Goal: Information Seeking & Learning: Learn about a topic

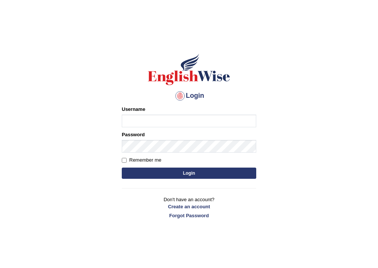
click at [138, 122] on input "Username" at bounding box center [189, 121] width 134 height 13
type input "abdulkhalid_parramatta"
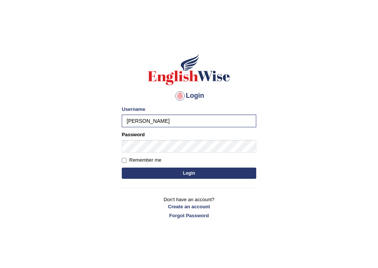
click at [160, 175] on button "Login" at bounding box center [189, 173] width 134 height 11
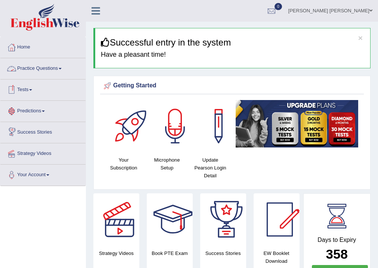
click at [43, 65] on link "Practice Questions" at bounding box center [42, 67] width 85 height 19
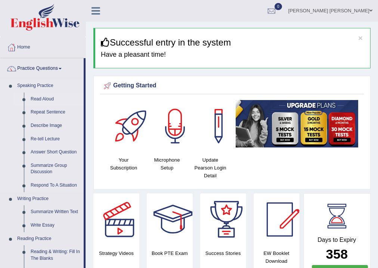
click at [37, 97] on link "Read Aloud" at bounding box center [55, 99] width 56 height 13
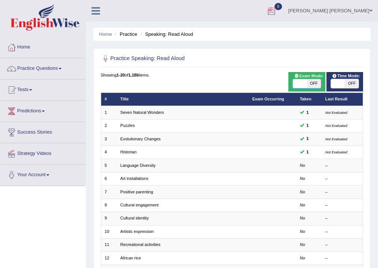
click at [297, 81] on span at bounding box center [300, 83] width 14 height 9
checkbox input "true"
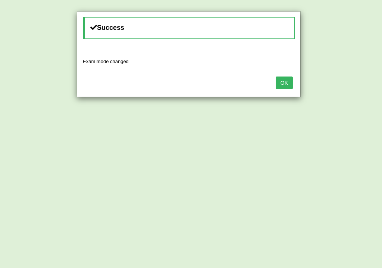
click at [282, 84] on button "OK" at bounding box center [284, 83] width 17 height 13
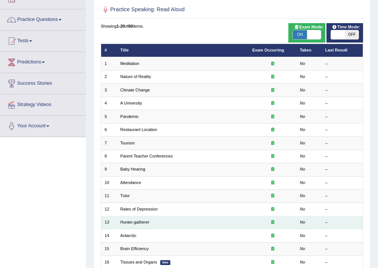
scroll to position [30, 0]
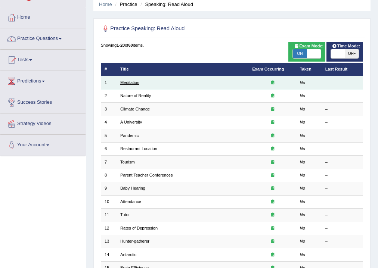
click at [122, 81] on link "Meditation" at bounding box center [129, 82] width 19 height 4
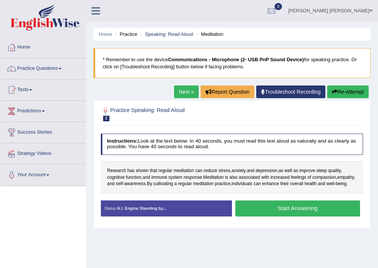
click at [289, 213] on button "Start Answering" at bounding box center [297, 208] width 125 height 16
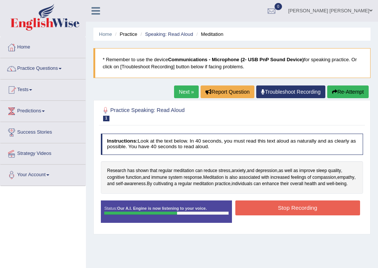
click at [242, 212] on button "Stop Recording" at bounding box center [297, 207] width 125 height 15
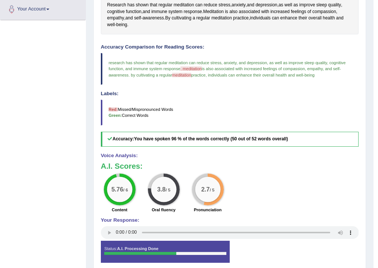
scroll to position [46, 0]
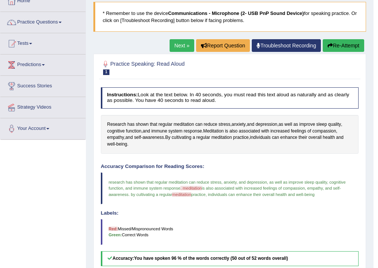
click at [178, 45] on link "Next »" at bounding box center [181, 45] width 25 height 13
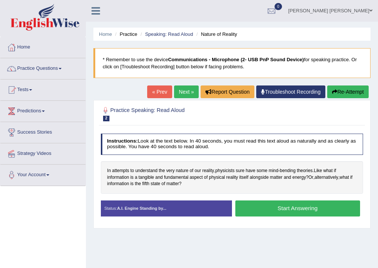
click at [290, 209] on button "Start Answering" at bounding box center [297, 208] width 125 height 16
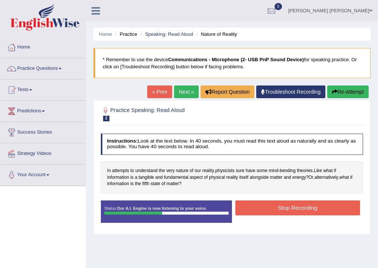
click at [288, 210] on button "Stop Recording" at bounding box center [297, 207] width 125 height 15
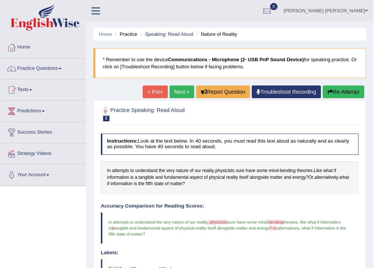
click at [178, 91] on link "Next »" at bounding box center [181, 91] width 25 height 13
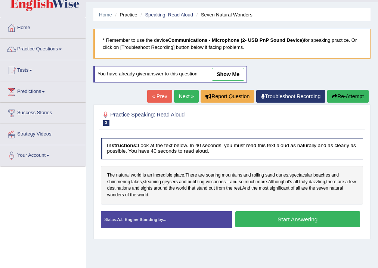
scroll to position [30, 0]
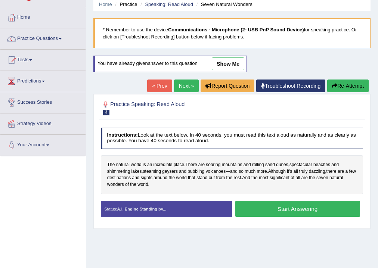
click at [262, 212] on button "Start Answering" at bounding box center [297, 209] width 125 height 16
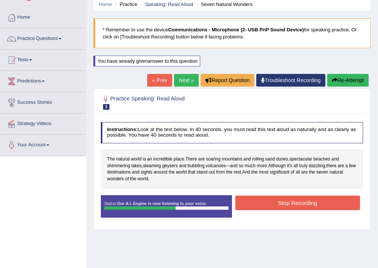
click at [268, 201] on button "Stop Recording" at bounding box center [297, 203] width 125 height 15
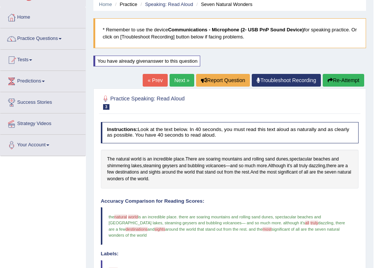
click at [173, 77] on link "Next »" at bounding box center [181, 80] width 25 height 13
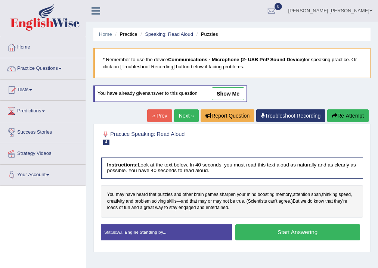
click at [258, 231] on button "Start Answering" at bounding box center [297, 232] width 125 height 16
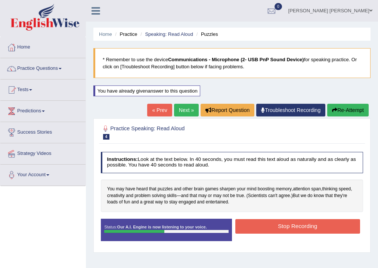
click at [260, 227] on button "Stop Recording" at bounding box center [297, 226] width 125 height 15
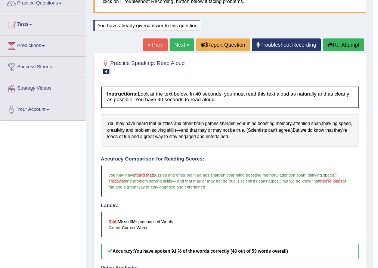
scroll to position [58, 0]
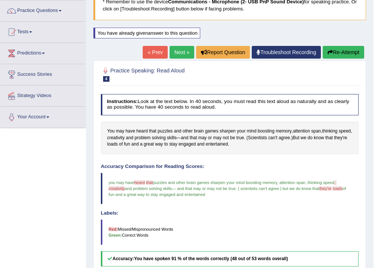
click at [172, 50] on link "Next »" at bounding box center [181, 52] width 25 height 13
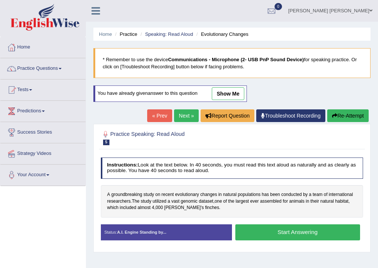
click at [284, 232] on button "Start Answering" at bounding box center [297, 232] width 125 height 16
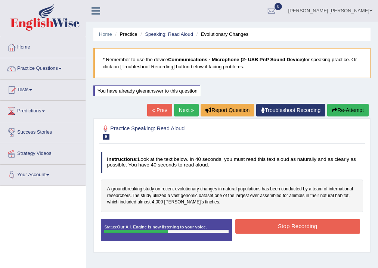
click at [282, 228] on button "Stop Recording" at bounding box center [297, 226] width 125 height 15
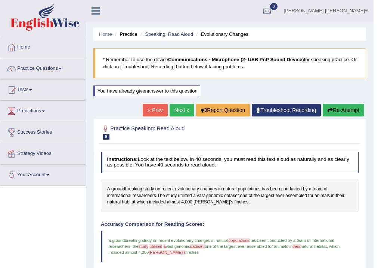
click at [175, 110] on link "Next »" at bounding box center [181, 110] width 25 height 13
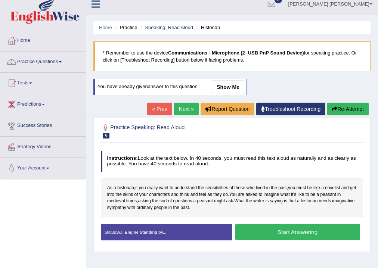
scroll to position [30, 0]
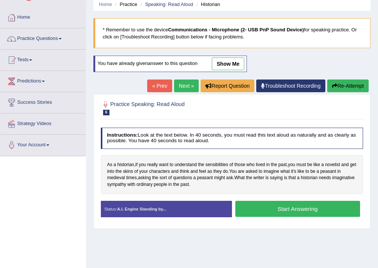
click at [292, 203] on button "Start Answering" at bounding box center [297, 209] width 125 height 16
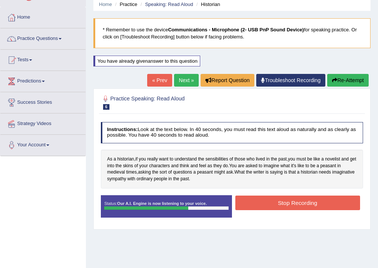
click at [257, 200] on button "Stop Recording" at bounding box center [297, 203] width 125 height 15
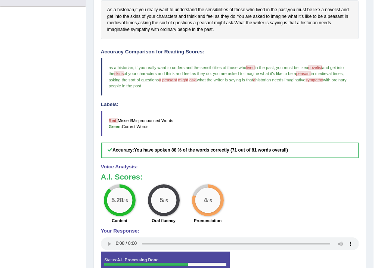
scroll to position [90, 0]
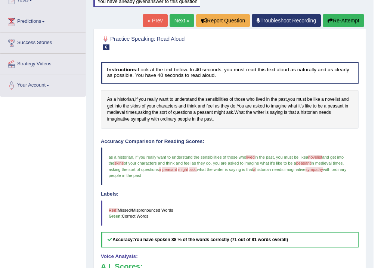
click at [179, 21] on link "Next »" at bounding box center [181, 20] width 25 height 13
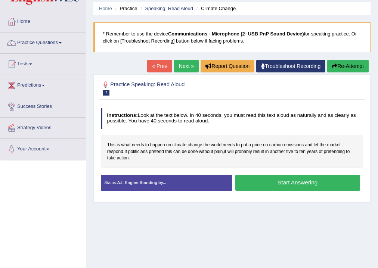
scroll to position [30, 0]
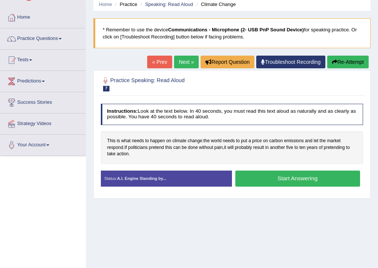
click at [281, 175] on button "Start Answering" at bounding box center [297, 179] width 125 height 16
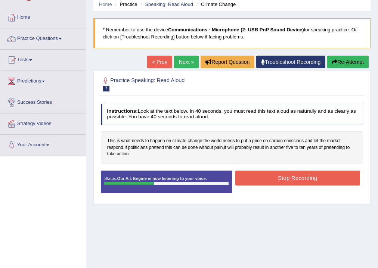
click at [256, 178] on button "Stop Recording" at bounding box center [297, 178] width 125 height 15
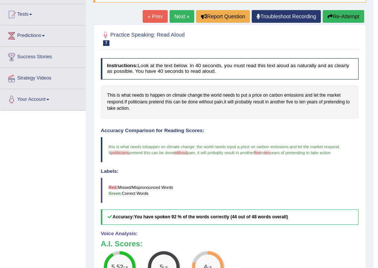
scroll to position [0, 0]
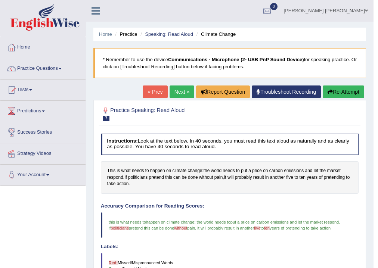
click at [179, 87] on link "Next »" at bounding box center [181, 91] width 25 height 13
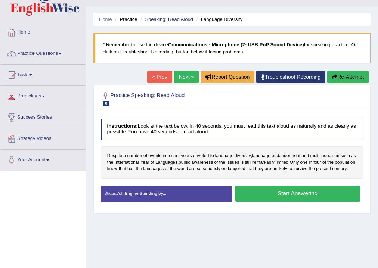
scroll to position [30, 0]
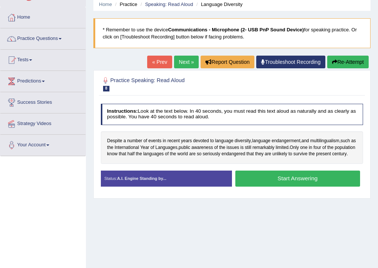
click at [270, 183] on button "Start Answering" at bounding box center [297, 179] width 125 height 16
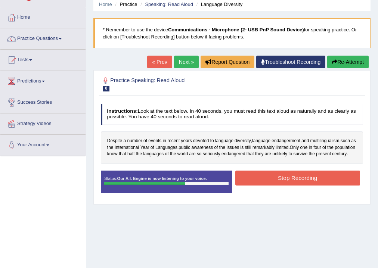
click at [257, 183] on button "Stop Recording" at bounding box center [297, 178] width 125 height 15
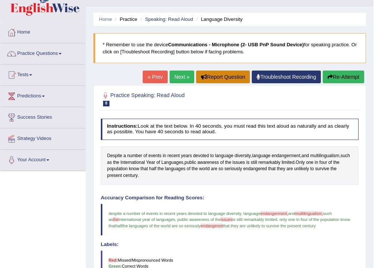
scroll to position [0, 0]
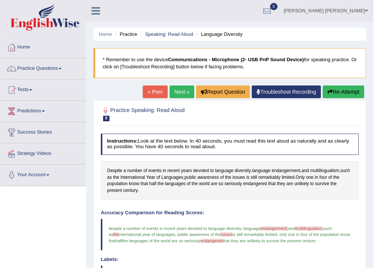
click at [180, 85] on link "Next »" at bounding box center [181, 91] width 25 height 13
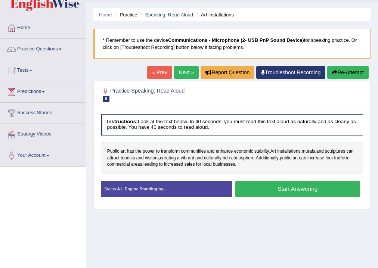
scroll to position [30, 0]
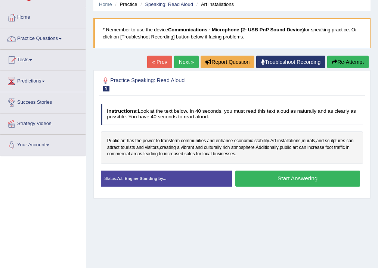
click at [315, 179] on button "Start Answering" at bounding box center [297, 179] width 125 height 16
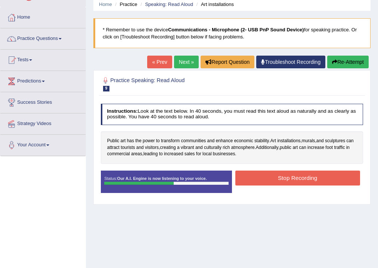
click at [299, 182] on button "Stop Recording" at bounding box center [297, 178] width 125 height 15
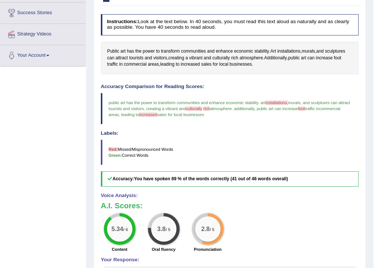
scroll to position [40, 0]
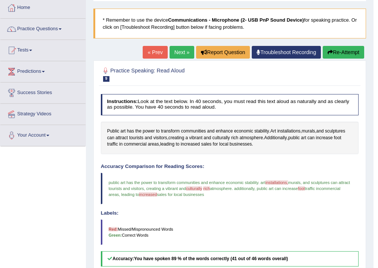
click at [174, 50] on link "Next »" at bounding box center [181, 52] width 25 height 13
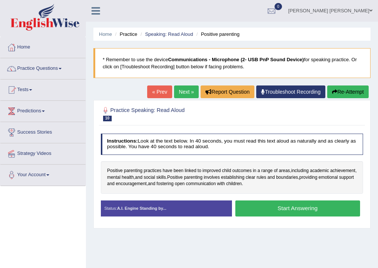
click at [275, 211] on button "Start Answering" at bounding box center [297, 208] width 125 height 16
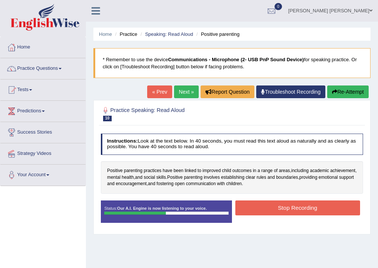
click at [254, 204] on button "Stop Recording" at bounding box center [297, 207] width 125 height 15
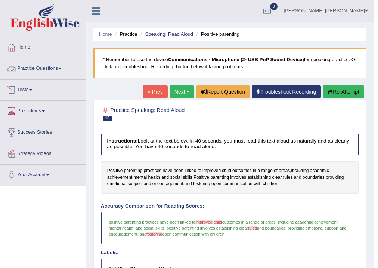
click at [32, 71] on link "Practice Questions" at bounding box center [42, 67] width 85 height 19
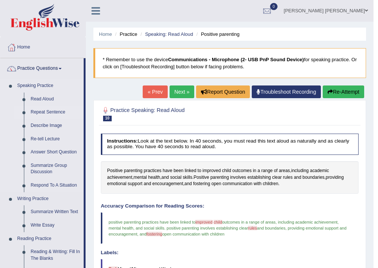
click at [37, 110] on link "Repeat Sentence" at bounding box center [55, 112] width 56 height 13
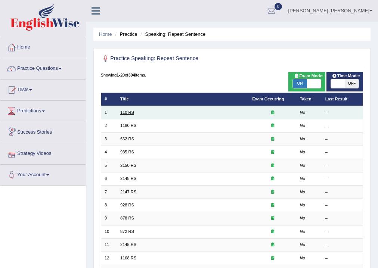
click at [120, 114] on link "110 RS" at bounding box center [127, 112] width 14 height 4
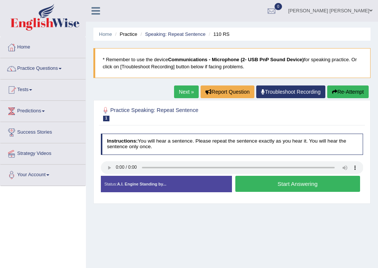
click at [294, 185] on button "Start Answering" at bounding box center [297, 184] width 125 height 16
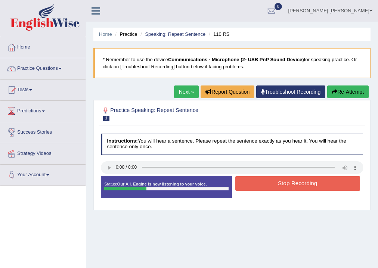
click at [294, 185] on button "Stop Recording" at bounding box center [297, 183] width 125 height 15
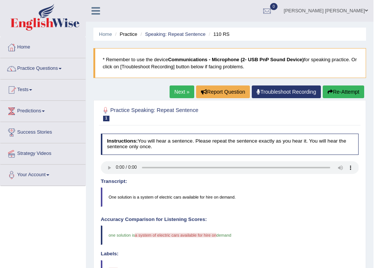
click at [339, 91] on button "Re-Attempt" at bounding box center [342, 91] width 41 height 13
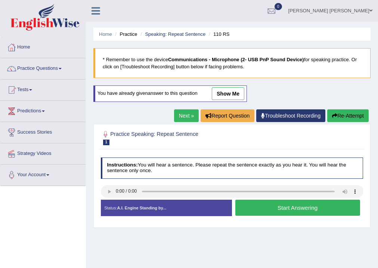
click at [279, 204] on button "Start Answering" at bounding box center [297, 208] width 125 height 16
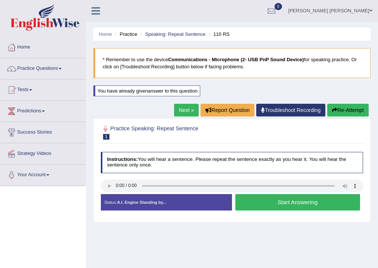
click at [279, 204] on button "Start Answering" at bounding box center [297, 202] width 125 height 16
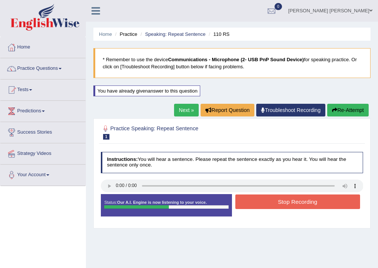
click at [253, 198] on button "Stop Recording" at bounding box center [297, 201] width 125 height 15
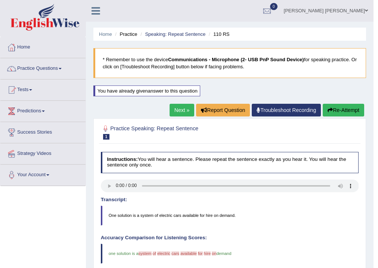
click at [171, 108] on link "Next »" at bounding box center [181, 110] width 25 height 13
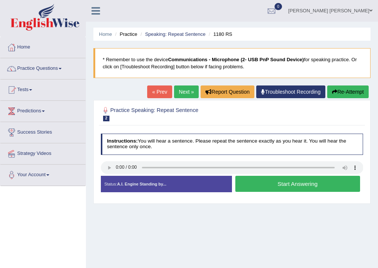
click at [279, 181] on button "Start Answering" at bounding box center [297, 184] width 125 height 16
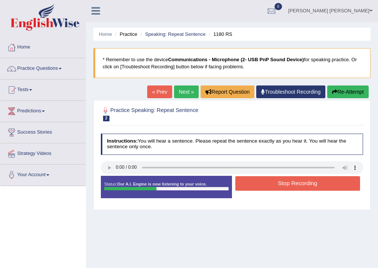
click at [279, 181] on button "Stop Recording" at bounding box center [297, 183] width 125 height 15
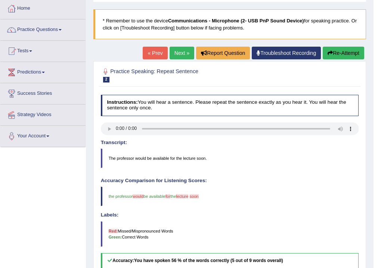
scroll to position [30, 0]
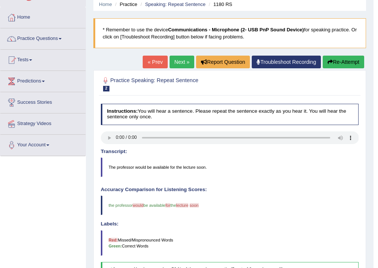
click at [184, 62] on link "Next »" at bounding box center [181, 62] width 25 height 13
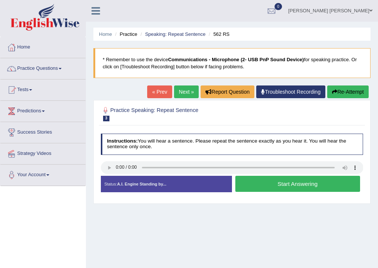
click at [250, 186] on button "Start Answering" at bounding box center [297, 184] width 125 height 16
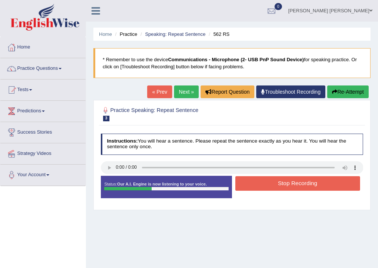
click at [250, 186] on button "Stop Recording" at bounding box center [297, 183] width 125 height 15
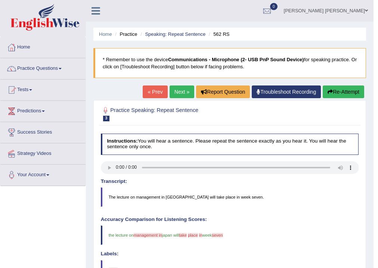
click at [174, 88] on link "Next »" at bounding box center [181, 91] width 25 height 13
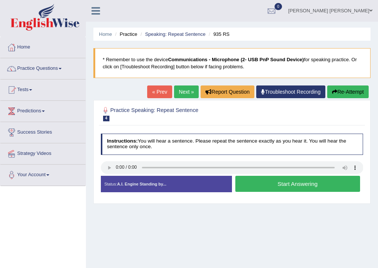
click at [291, 183] on button "Start Answering" at bounding box center [297, 184] width 125 height 16
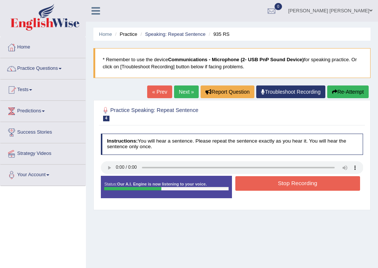
click at [247, 186] on button "Stop Recording" at bounding box center [297, 183] width 125 height 15
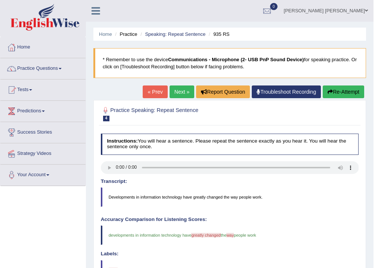
click at [176, 88] on link "Next »" at bounding box center [181, 91] width 25 height 13
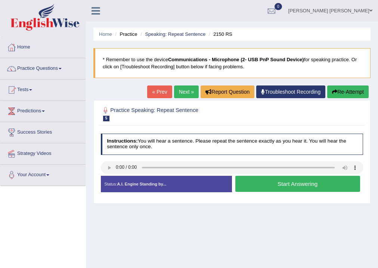
click at [256, 183] on button "Start Answering" at bounding box center [297, 184] width 125 height 16
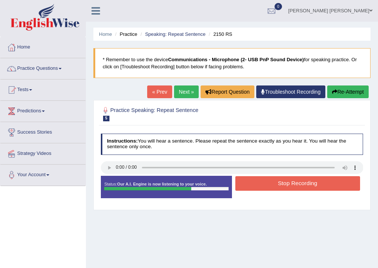
click at [256, 182] on button "Stop Recording" at bounding box center [297, 183] width 125 height 15
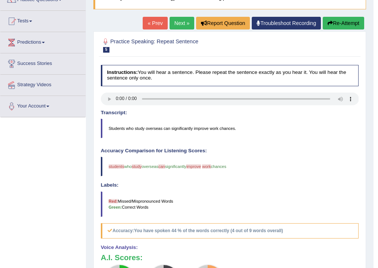
scroll to position [60, 0]
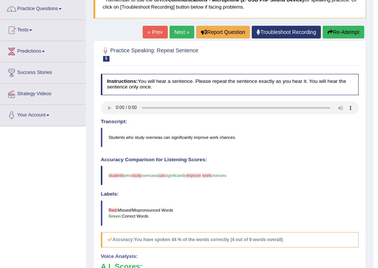
click at [338, 35] on button "Re-Attempt" at bounding box center [342, 32] width 41 height 13
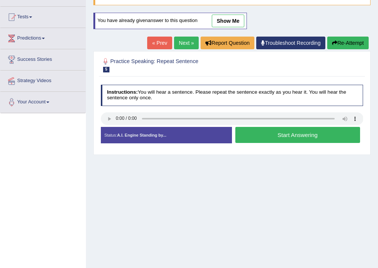
scroll to position [92, 0]
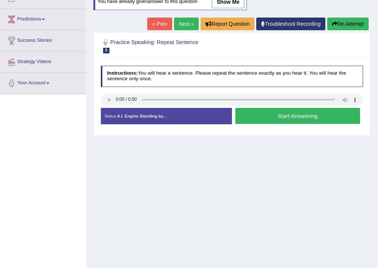
click at [302, 116] on button "Start Answering" at bounding box center [297, 116] width 125 height 16
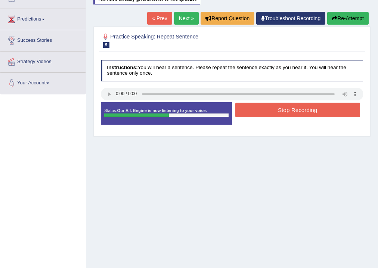
click at [302, 112] on button "Stop Recording" at bounding box center [297, 110] width 125 height 15
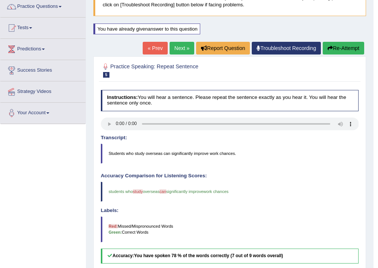
scroll to position [2, 0]
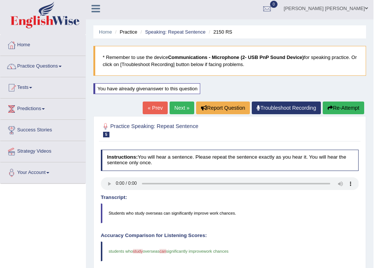
click at [180, 111] on link "Next »" at bounding box center [181, 108] width 25 height 13
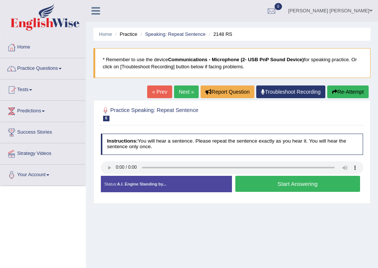
click at [305, 181] on button "Start Answering" at bounding box center [297, 184] width 125 height 16
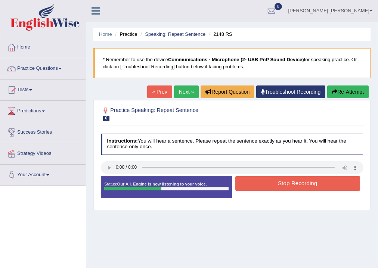
click at [305, 181] on button "Stop Recording" at bounding box center [297, 183] width 125 height 15
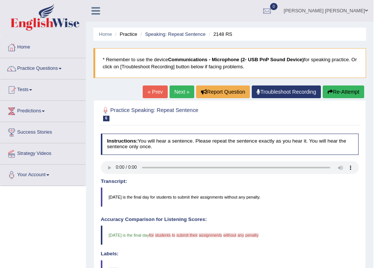
click at [173, 92] on link "Next »" at bounding box center [181, 91] width 25 height 13
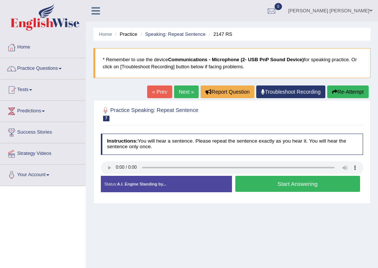
click at [239, 181] on button "Start Answering" at bounding box center [297, 184] width 125 height 16
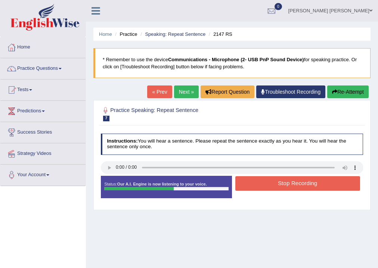
click at [263, 186] on button "Stop Recording" at bounding box center [297, 183] width 125 height 15
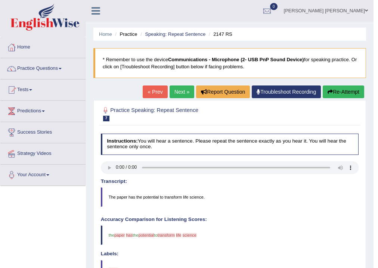
click at [178, 87] on link "Next »" at bounding box center [181, 91] width 25 height 13
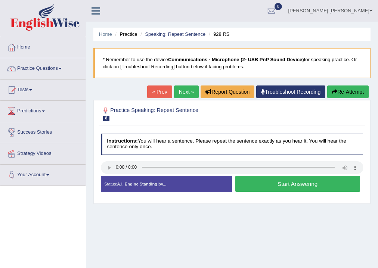
click at [264, 178] on button "Start Answering" at bounding box center [297, 184] width 125 height 16
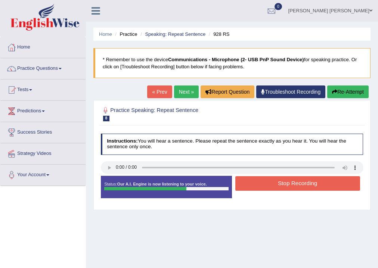
click at [264, 178] on button "Stop Recording" at bounding box center [297, 183] width 125 height 15
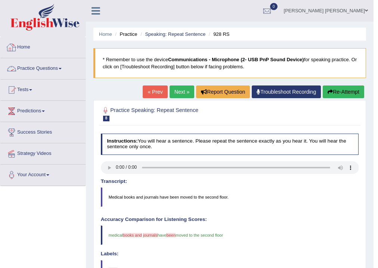
click at [172, 93] on link "Next »" at bounding box center [181, 91] width 25 height 13
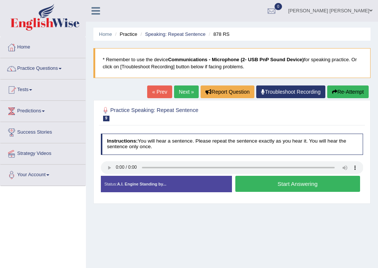
click at [245, 181] on button "Start Answering" at bounding box center [297, 184] width 125 height 16
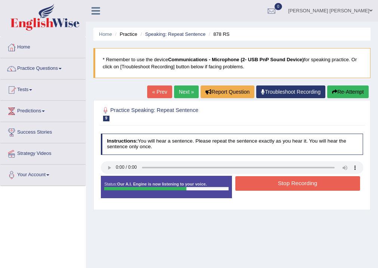
click at [245, 181] on button "Stop Recording" at bounding box center [297, 183] width 125 height 15
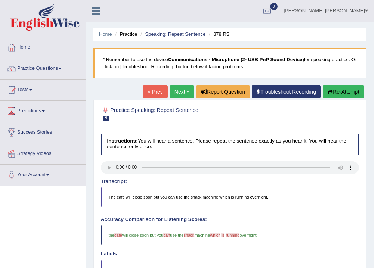
click at [179, 90] on link "Next »" at bounding box center [181, 91] width 25 height 13
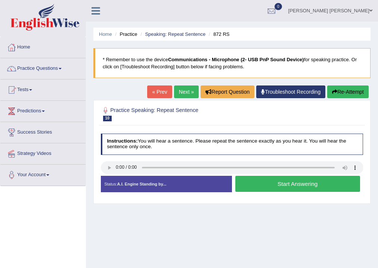
click at [297, 179] on button "Start Answering" at bounding box center [297, 184] width 125 height 16
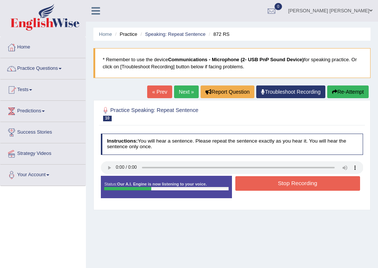
click at [296, 183] on button "Stop Recording" at bounding box center [297, 183] width 125 height 15
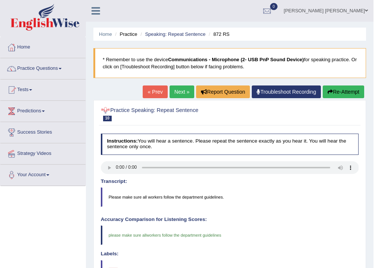
click at [188, 89] on link "Next »" at bounding box center [181, 91] width 25 height 13
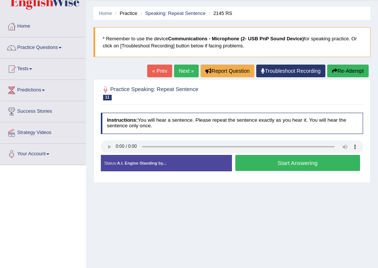
scroll to position [30, 0]
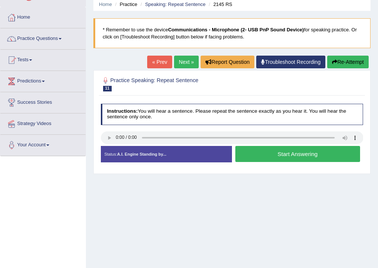
click at [293, 152] on button "Start Answering" at bounding box center [297, 154] width 125 height 16
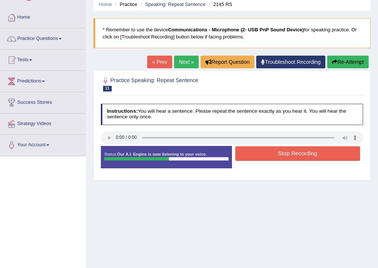
click at [293, 152] on button "Stop Recording" at bounding box center [297, 153] width 125 height 15
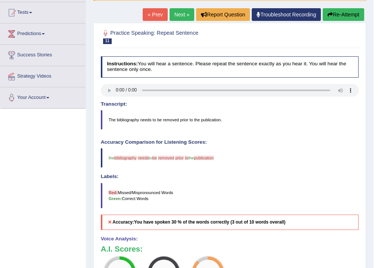
scroll to position [0, 0]
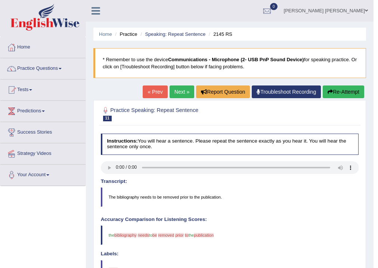
click at [182, 90] on link "Next »" at bounding box center [181, 91] width 25 height 13
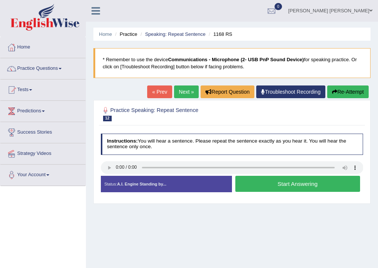
click at [290, 184] on button "Start Answering" at bounding box center [297, 184] width 125 height 16
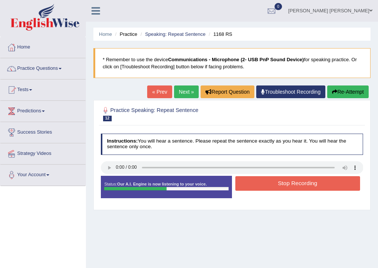
click at [290, 184] on button "Stop Recording" at bounding box center [297, 183] width 125 height 15
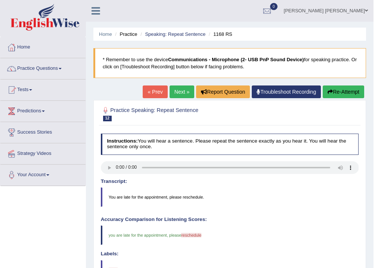
click at [178, 87] on link "Next »" at bounding box center [181, 91] width 25 height 13
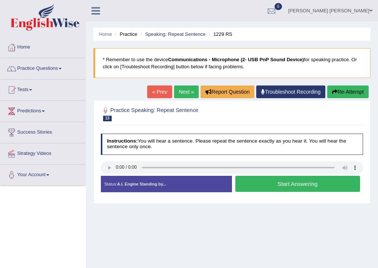
click at [285, 184] on button "Start Answering" at bounding box center [297, 184] width 125 height 16
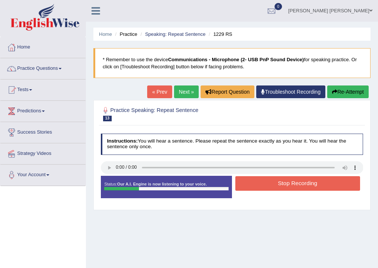
click at [295, 182] on button "Stop Recording" at bounding box center [297, 183] width 125 height 15
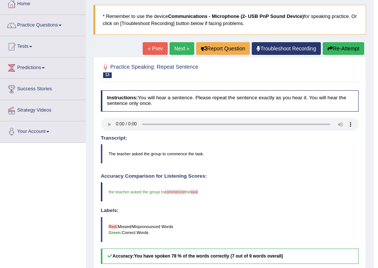
scroll to position [30, 0]
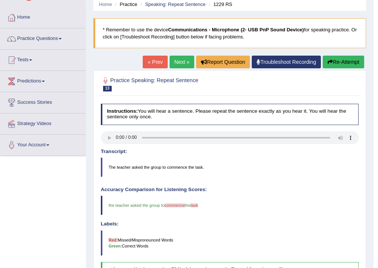
click at [173, 65] on link "Next »" at bounding box center [181, 62] width 25 height 13
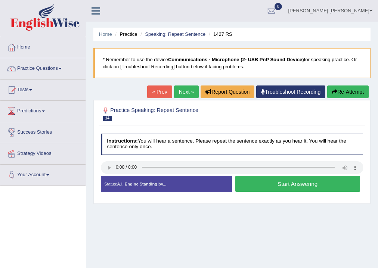
click at [283, 185] on button "Start Answering" at bounding box center [297, 184] width 125 height 16
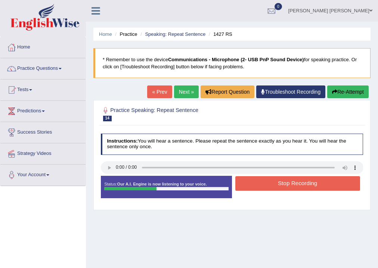
click at [283, 185] on button "Stop Recording" at bounding box center [297, 183] width 125 height 15
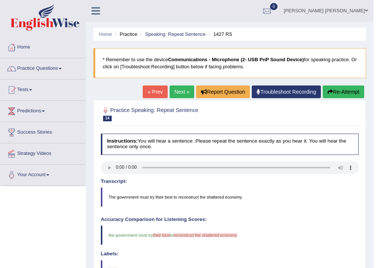
click at [330, 90] on icon "button" at bounding box center [329, 91] width 5 height 5
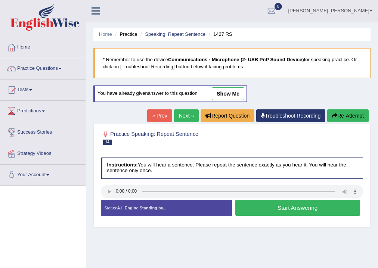
click at [254, 205] on button "Start Answering" at bounding box center [297, 208] width 125 height 16
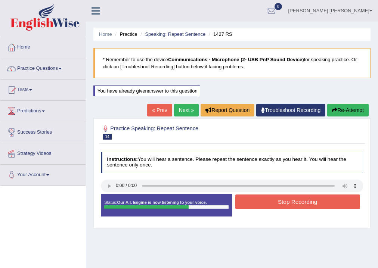
click at [254, 205] on button "Stop Recording" at bounding box center [297, 201] width 125 height 15
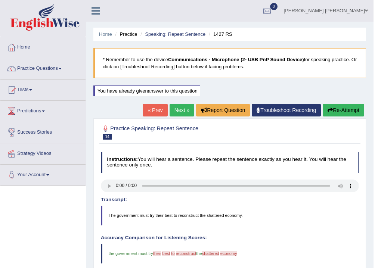
click at [185, 110] on link "Next »" at bounding box center [181, 110] width 25 height 13
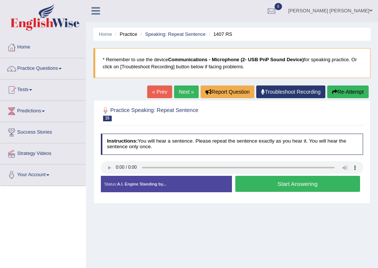
click at [268, 182] on button "Start Answering" at bounding box center [297, 184] width 125 height 16
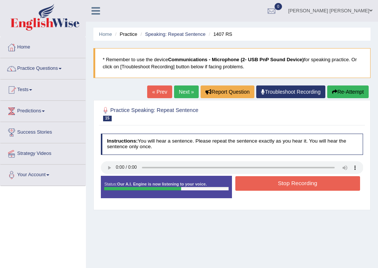
click at [269, 182] on button "Stop Recording" at bounding box center [297, 183] width 125 height 15
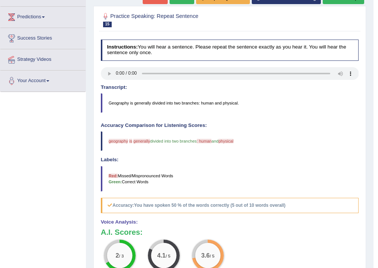
scroll to position [30, 0]
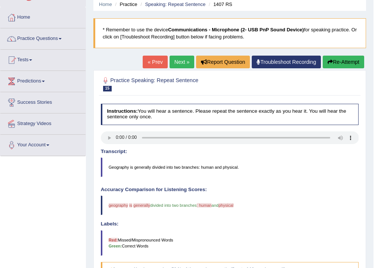
click at [173, 63] on link "Next »" at bounding box center [181, 62] width 25 height 13
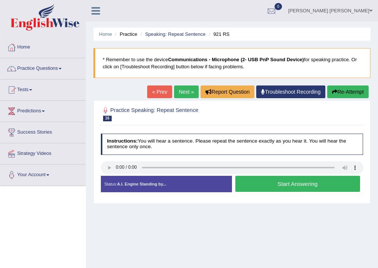
click at [308, 180] on button "Start Answering" at bounding box center [297, 184] width 125 height 16
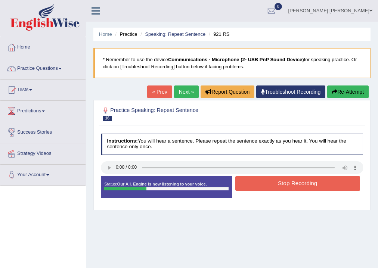
click at [307, 180] on button "Stop Recording" at bounding box center [297, 183] width 125 height 15
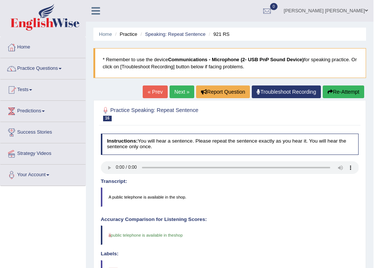
click at [187, 90] on link "Next »" at bounding box center [181, 91] width 25 height 13
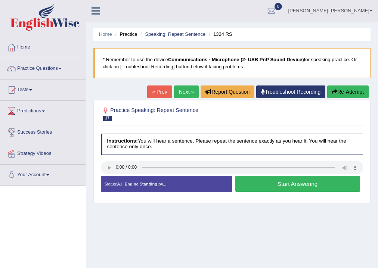
click at [269, 178] on button "Start Answering" at bounding box center [297, 184] width 125 height 16
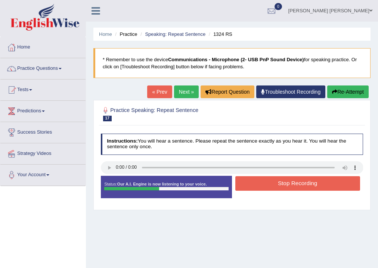
click at [266, 187] on button "Stop Recording" at bounding box center [297, 183] width 125 height 15
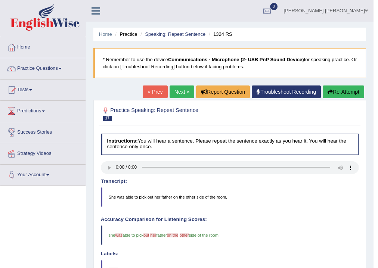
click at [181, 87] on link "Next »" at bounding box center [181, 91] width 25 height 13
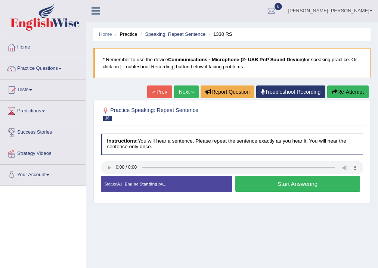
click at [262, 186] on button "Start Answering" at bounding box center [297, 184] width 125 height 16
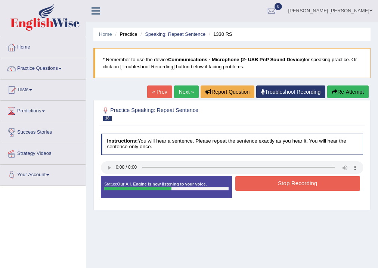
click at [263, 187] on button "Stop Recording" at bounding box center [297, 183] width 125 height 15
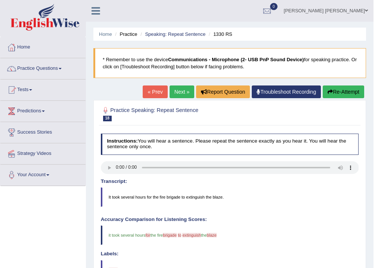
click at [169, 87] on link "Next »" at bounding box center [181, 91] width 25 height 13
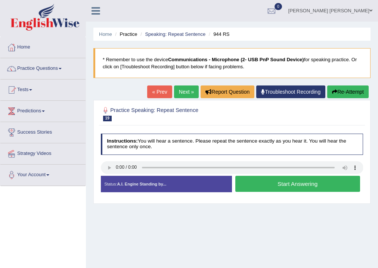
click at [267, 178] on button "Start Answering" at bounding box center [297, 184] width 125 height 16
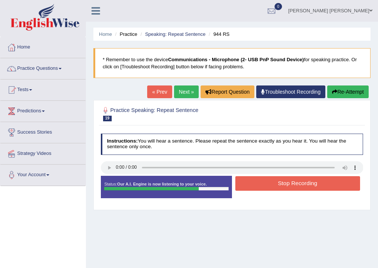
click at [262, 178] on button "Stop Recording" at bounding box center [297, 183] width 125 height 15
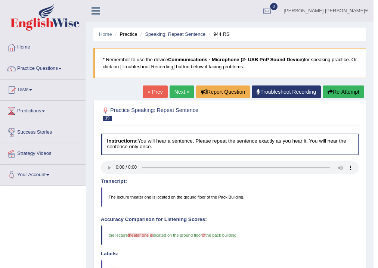
click at [179, 88] on link "Next »" at bounding box center [181, 91] width 25 height 13
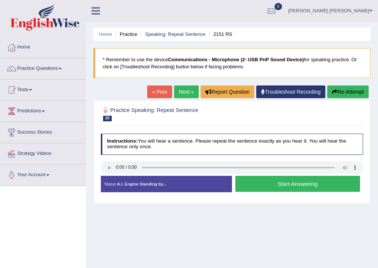
click at [268, 180] on button "Start Answering" at bounding box center [297, 184] width 125 height 16
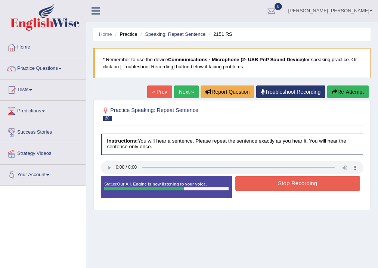
click at [268, 180] on button "Stop Recording" at bounding box center [297, 183] width 125 height 15
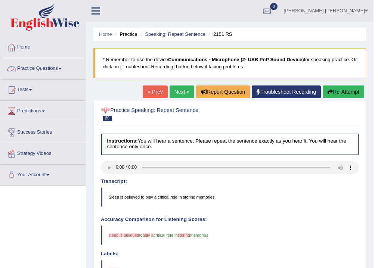
click at [174, 92] on link "Next »" at bounding box center [181, 91] width 25 height 13
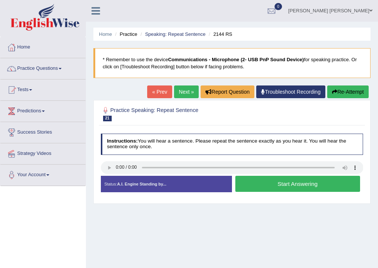
click at [240, 179] on button "Start Answering" at bounding box center [297, 184] width 125 height 16
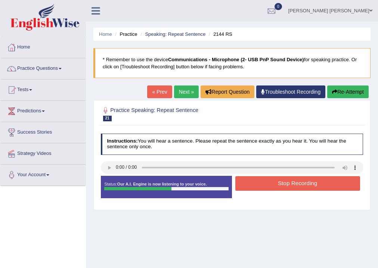
click at [240, 179] on button "Stop Recording" at bounding box center [297, 183] width 125 height 15
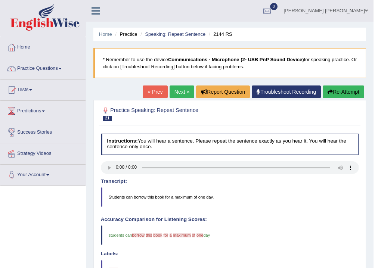
click at [183, 87] on link "Next »" at bounding box center [181, 91] width 25 height 13
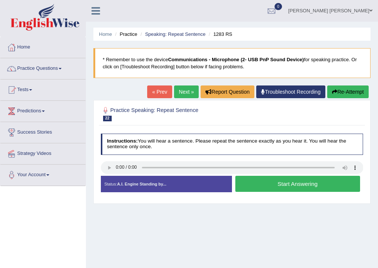
click at [247, 185] on button "Start Answering" at bounding box center [297, 184] width 125 height 16
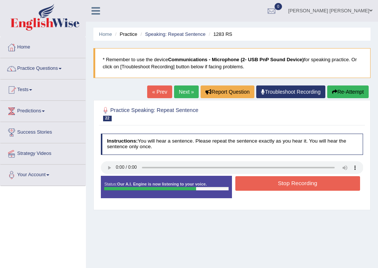
click at [247, 184] on button "Stop Recording" at bounding box center [297, 183] width 125 height 15
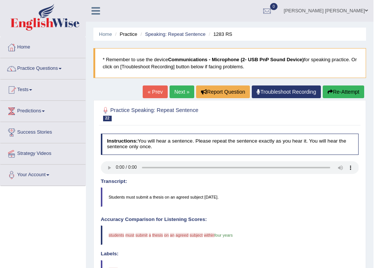
click at [182, 90] on link "Next »" at bounding box center [181, 91] width 25 height 13
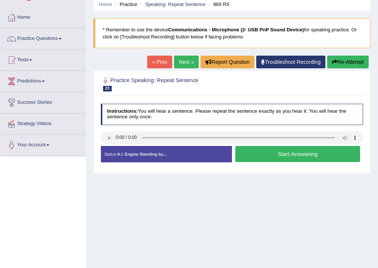
click at [296, 153] on button "Start Answering" at bounding box center [297, 154] width 125 height 16
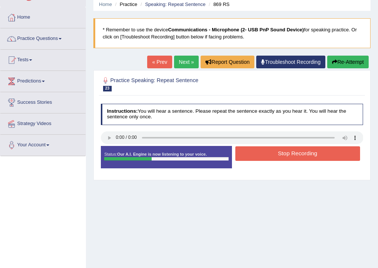
click at [296, 153] on button "Stop Recording" at bounding box center [297, 153] width 125 height 15
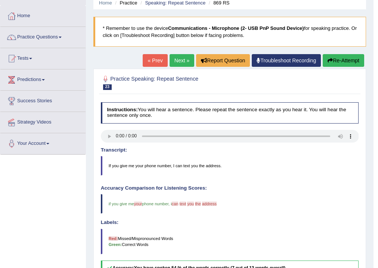
scroll to position [30, 0]
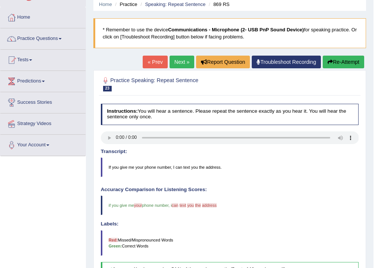
click at [181, 59] on link "Next »" at bounding box center [181, 62] width 25 height 13
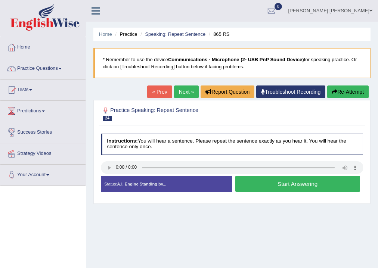
click at [270, 181] on button "Start Answering" at bounding box center [297, 184] width 125 height 16
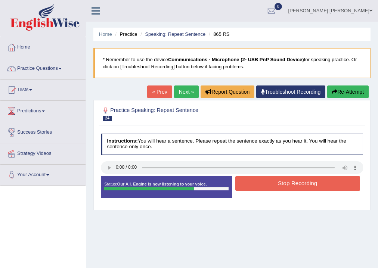
click at [270, 180] on button "Stop Recording" at bounding box center [297, 183] width 125 height 15
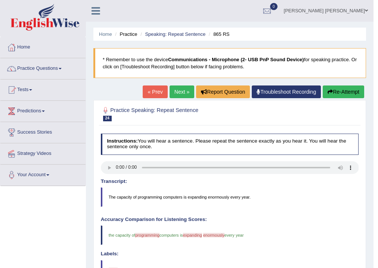
click at [180, 97] on link "Next »" at bounding box center [181, 91] width 25 height 13
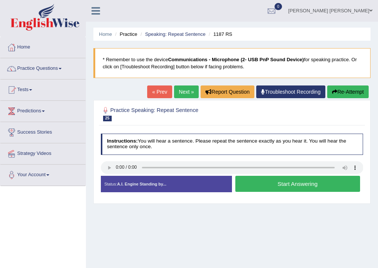
click at [274, 179] on button "Start Answering" at bounding box center [297, 184] width 125 height 16
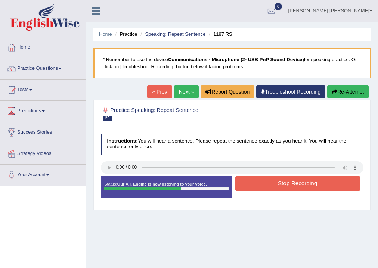
click at [274, 181] on button "Stop Recording" at bounding box center [297, 183] width 125 height 15
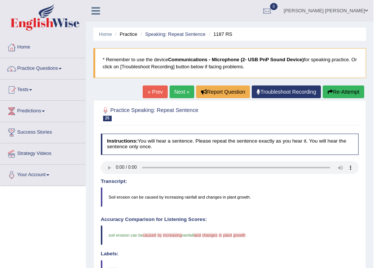
click at [172, 94] on link "Next »" at bounding box center [181, 91] width 25 height 13
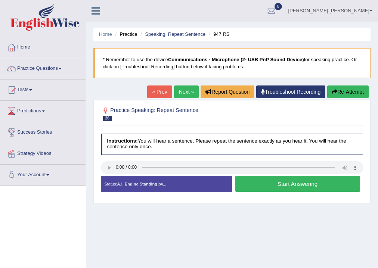
click at [243, 181] on button "Start Answering" at bounding box center [297, 184] width 125 height 16
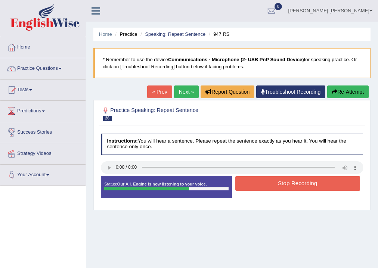
click at [243, 181] on button "Stop Recording" at bounding box center [297, 183] width 125 height 15
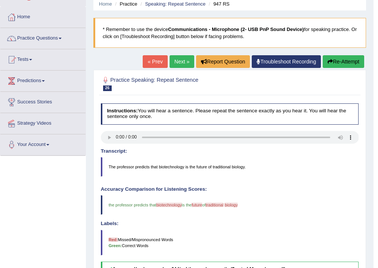
scroll to position [30, 0]
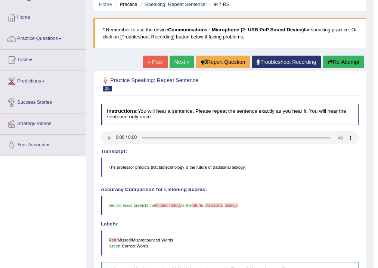
click at [176, 59] on link "Next »" at bounding box center [181, 62] width 25 height 13
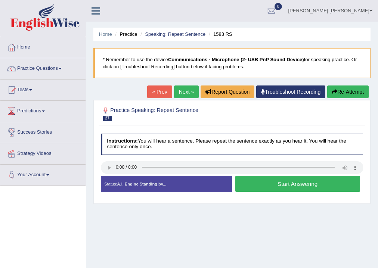
click at [239, 185] on button "Start Answering" at bounding box center [297, 184] width 125 height 16
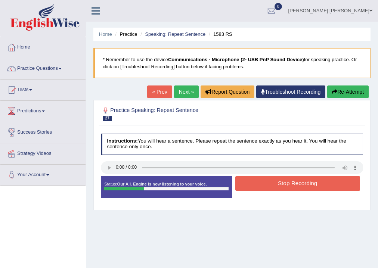
click at [239, 185] on button "Stop Recording" at bounding box center [297, 183] width 125 height 15
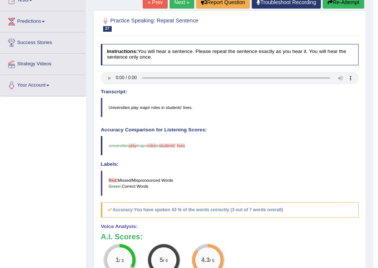
scroll to position [60, 0]
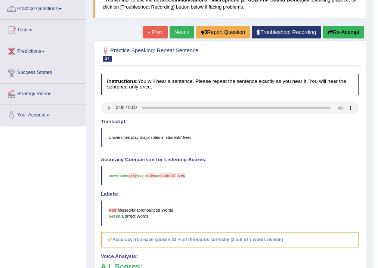
click at [180, 29] on link "Next »" at bounding box center [181, 32] width 25 height 13
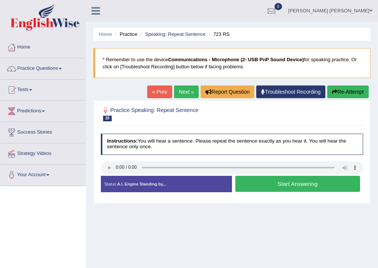
click at [281, 183] on button "Start Answering" at bounding box center [297, 184] width 125 height 16
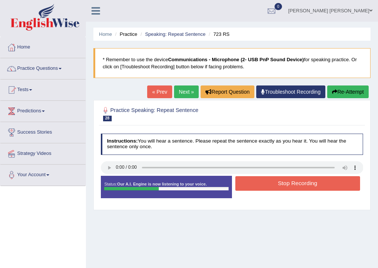
click at [275, 183] on button "Stop Recording" at bounding box center [297, 183] width 125 height 15
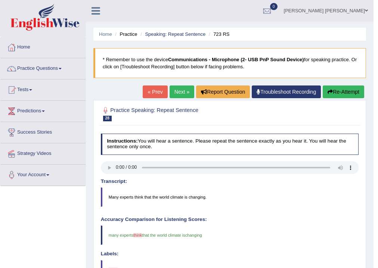
click at [172, 91] on link "Next »" at bounding box center [181, 91] width 25 height 13
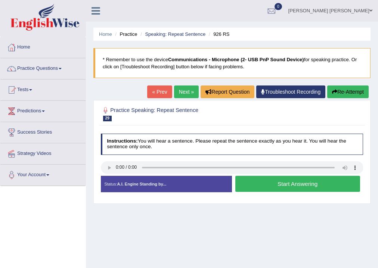
click at [282, 185] on button "Start Answering" at bounding box center [297, 184] width 125 height 16
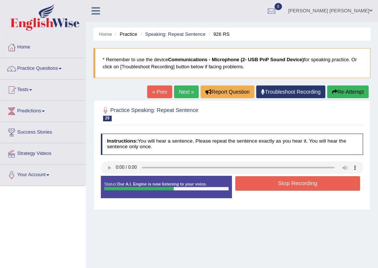
click at [284, 181] on button "Stop Recording" at bounding box center [297, 183] width 125 height 15
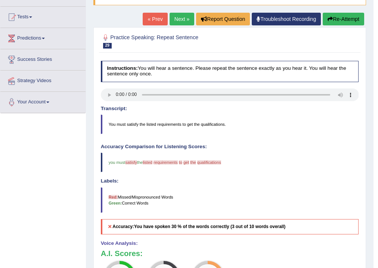
scroll to position [30, 0]
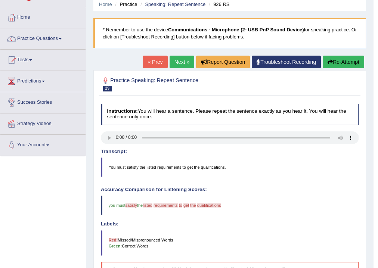
click at [177, 60] on link "Next »" at bounding box center [181, 62] width 25 height 13
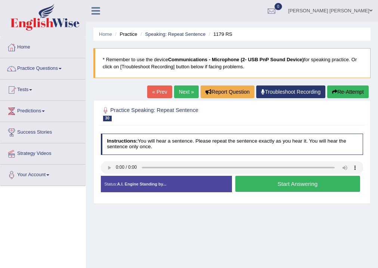
click at [306, 184] on button "Start Answering" at bounding box center [297, 184] width 125 height 16
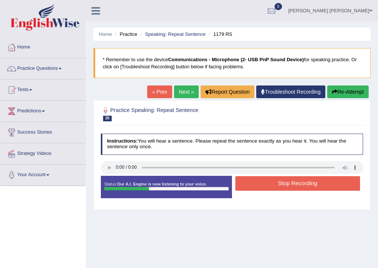
click at [306, 184] on button "Stop Recording" at bounding box center [297, 183] width 125 height 15
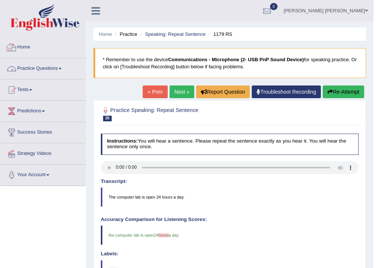
click at [26, 72] on link "Practice Questions" at bounding box center [42, 67] width 85 height 19
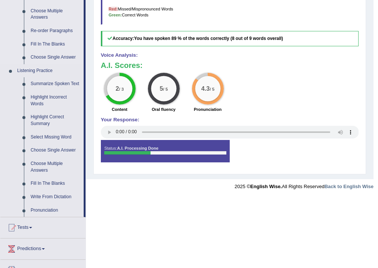
scroll to position [269, 0]
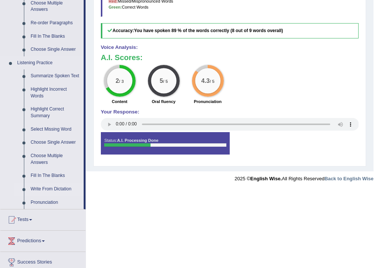
click at [43, 188] on link "Write From Dictation" at bounding box center [55, 189] width 56 height 13
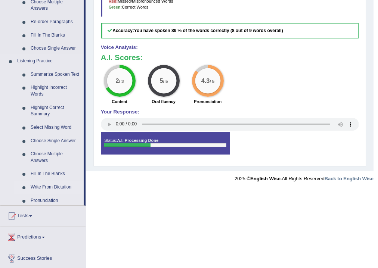
scroll to position [266, 0]
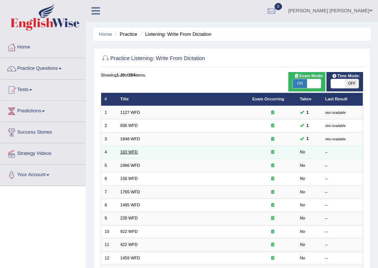
click at [127, 152] on link "163 WFD" at bounding box center [129, 152] width 18 height 4
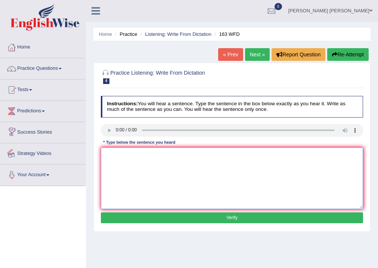
click at [119, 151] on textarea at bounding box center [232, 178] width 262 height 62
click at [119, 153] on textarea "A numner of assignments will be submitted in a every single day." at bounding box center [232, 178] width 262 height 62
click at [130, 152] on textarea "A number of assignments will be submitted in a every single day." at bounding box center [232, 178] width 262 height 62
type textarea "A number of a assignments will be submitted in a every single day."
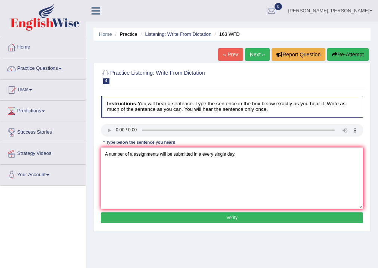
click at [207, 215] on button "Verify" at bounding box center [232, 217] width 262 height 11
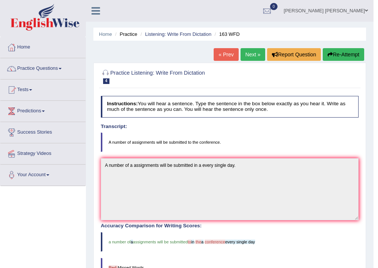
click at [248, 52] on link "Next »" at bounding box center [252, 54] width 25 height 13
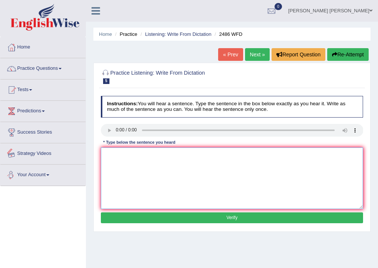
click at [143, 154] on textarea at bounding box center [232, 178] width 262 height 62
click at [117, 151] on textarea "It was quiet clear expressions" at bounding box center [232, 178] width 262 height 62
click at [142, 154] on textarea "It was a quiet clear expressions" at bounding box center [232, 178] width 262 height 62
click at [208, 156] on textarea "It was a quiet clear that facial expressions" at bounding box center [232, 178] width 262 height 62
click at [187, 151] on textarea "It was a quiet clear that facial expressions different arond the world." at bounding box center [232, 178] width 262 height 62
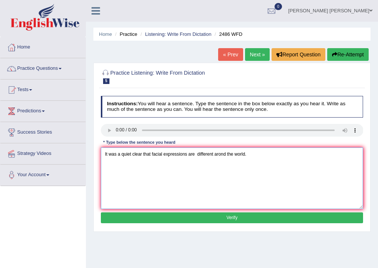
type textarea "It was a quiet clear that facial expressions are different arond the world."
click at [235, 215] on button "Verify" at bounding box center [232, 217] width 262 height 11
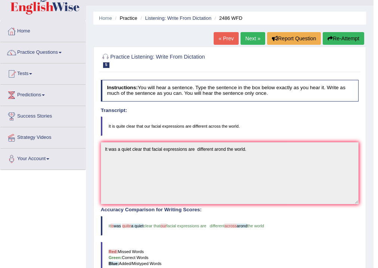
scroll to position [6, 0]
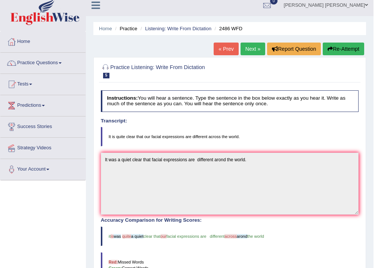
click at [243, 50] on link "Next »" at bounding box center [252, 49] width 25 height 13
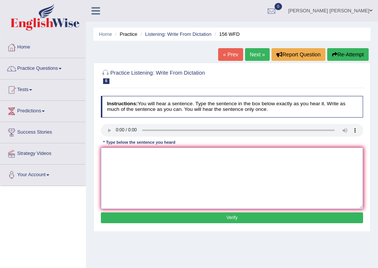
click at [105, 150] on textarea at bounding box center [232, 178] width 262 height 62
click at [176, 154] on textarea "All our assignments are due by tommorrow tomorrow." at bounding box center [232, 178] width 262 height 62
type textarea "All our assignments are due by tomorrow tomorrow."
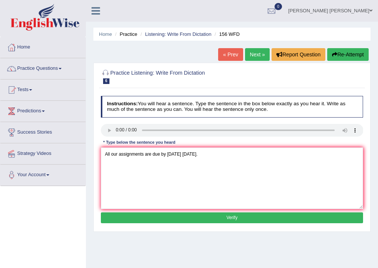
click at [154, 215] on button "Verify" at bounding box center [232, 217] width 262 height 11
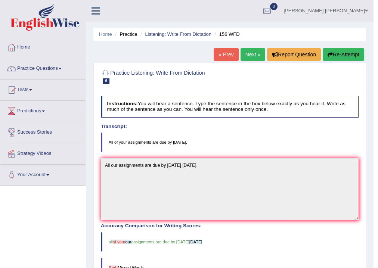
click at [254, 56] on link "Next »" at bounding box center [252, 54] width 25 height 13
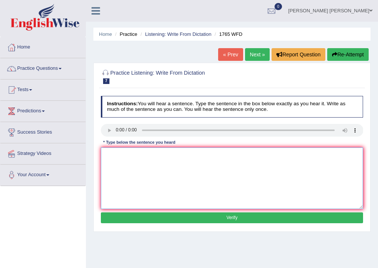
click at [108, 156] on textarea at bounding box center [232, 178] width 262 height 62
click at [143, 155] on textarea "Application process must be completed two months in advanced" at bounding box center [232, 178] width 262 height 62
click at [225, 154] on textarea "Application process are a must be completed two months in advanced" at bounding box center [232, 178] width 262 height 62
click at [253, 154] on textarea "Application process are a must be completed two months in the advanced" at bounding box center [232, 178] width 262 height 62
click at [144, 153] on textarea "Application process are a must be completed two months in the advanced." at bounding box center [232, 178] width 262 height 62
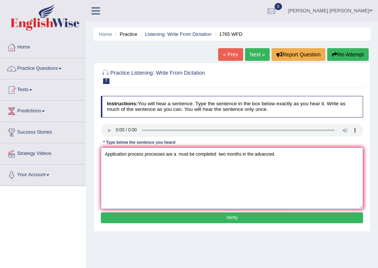
click at [216, 153] on textarea "Application process processes are a must be completed two months in the advance…" at bounding box center [232, 178] width 262 height 62
type textarea "Application process processes are a must be completed complete in a two months …"
drag, startPoint x: 236, startPoint y: 216, endPoint x: 239, endPoint y: 216, distance: 3.8
click at [236, 216] on button "Verify" at bounding box center [232, 217] width 262 height 11
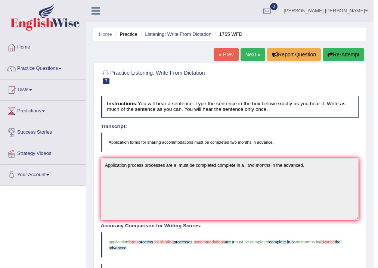
click at [253, 53] on link "Next »" at bounding box center [252, 54] width 25 height 13
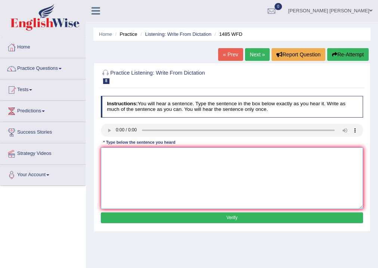
drag, startPoint x: 119, startPoint y: 157, endPoint x: 148, endPoint y: 175, distance: 33.6
click at [121, 160] on textarea at bounding box center [232, 178] width 262 height 62
click at [123, 153] on textarea "A course work word will be give gived throughly through to understand the subje…" at bounding box center [232, 178] width 262 height 62
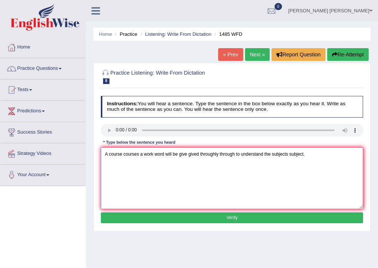
type textarea "A course courses a work word will be give gived throughly through to understand…"
click at [268, 216] on button "Verify" at bounding box center [232, 217] width 262 height 11
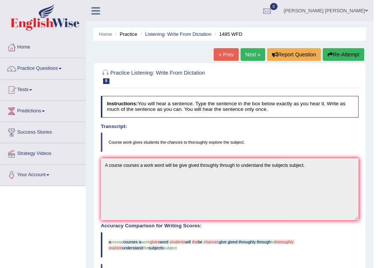
click at [246, 54] on link "Next »" at bounding box center [252, 54] width 25 height 13
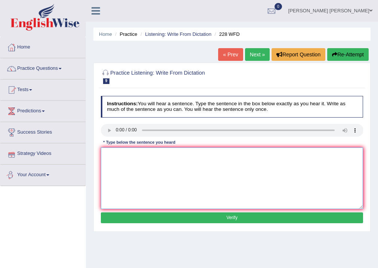
click at [136, 157] on textarea at bounding box center [232, 178] width 262 height 62
type textarea "c"
click at [178, 153] on textarea "Computer science has been develop popular course in the university department." at bounding box center [232, 178] width 262 height 62
type textarea "Computer science has been develop developed popular course in the university de…"
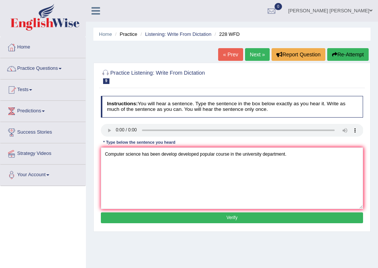
click at [211, 220] on button "Verify" at bounding box center [232, 217] width 262 height 11
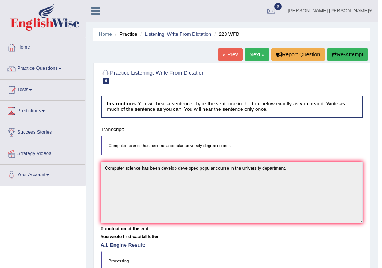
click at [211, 220] on div "Home Practice Listening: Write From Dictation 228 WFD « Prev Next » Report Ques…" at bounding box center [232, 186] width 292 height 373
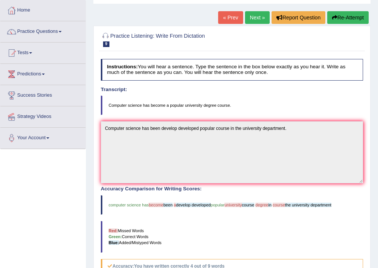
scroll to position [35, 0]
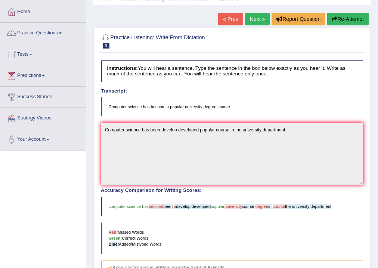
click at [251, 16] on link "Next »" at bounding box center [257, 19] width 25 height 13
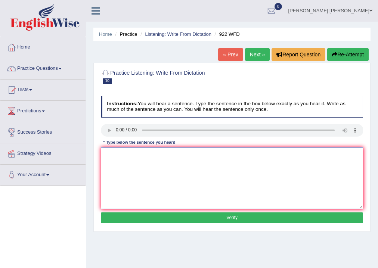
click at [116, 156] on textarea at bounding box center [232, 178] width 262 height 62
click at [156, 153] on textarea "Students who have attainig the conference" at bounding box center [232, 178] width 262 height 62
click at [162, 152] on textarea "Students who have attaining the conference" at bounding box center [232, 178] width 262 height 62
click at [214, 152] on textarea "Students who have attaining attend the conference" at bounding box center [232, 178] width 262 height 62
click at [211, 154] on textarea "Students who have attaining attend the conference" at bounding box center [232, 178] width 262 height 62
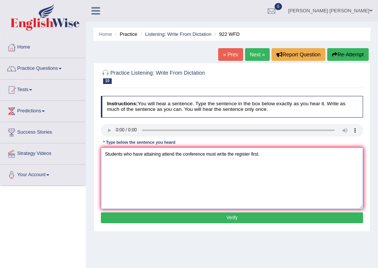
type textarea "Students who have attaining attend the conference must write the register first."
click at [191, 215] on button "Verify" at bounding box center [232, 217] width 262 height 11
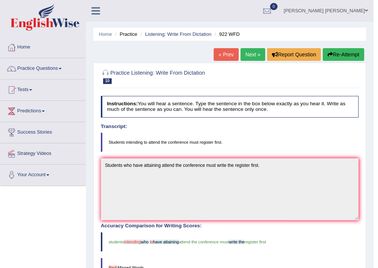
click at [248, 52] on link "Next »" at bounding box center [252, 54] width 25 height 13
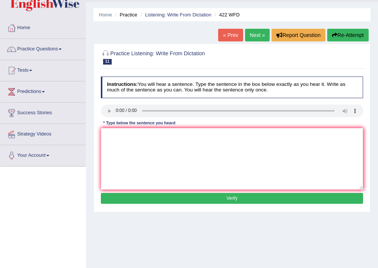
scroll to position [30, 0]
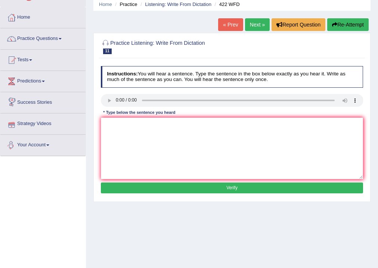
click at [123, 113] on div "* Type below the sentence you heard" at bounding box center [139, 113] width 77 height 6
click at [125, 128] on textarea at bounding box center [232, 149] width 262 height 62
click at [143, 124] on textarea "The most important in the argument deart" at bounding box center [232, 149] width 262 height 62
click at [202, 122] on textarea "The most important deatil in the argument deart" at bounding box center [232, 149] width 262 height 62
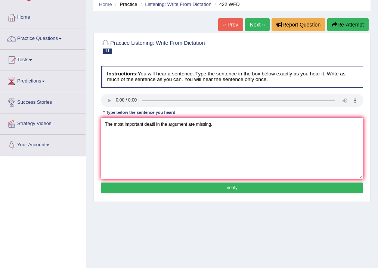
type textarea "The most important deatil in the argument are missing."
click at [167, 188] on button "Verify" at bounding box center [232, 188] width 262 height 11
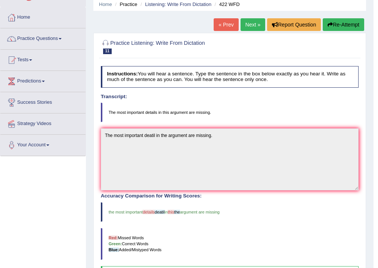
click at [253, 21] on link "Next »" at bounding box center [252, 24] width 25 height 13
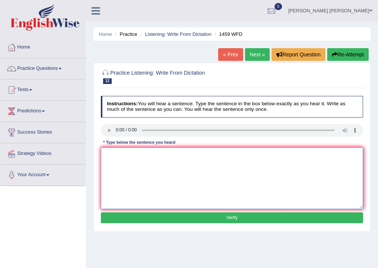
click at [113, 157] on textarea at bounding box center [232, 178] width 262 height 62
click at [112, 151] on textarea "Alll the procedures in the labarotary manual" at bounding box center [232, 178] width 262 height 62
click at [279, 155] on textarea "All are most important documents documment the procedures in the labarotary man…" at bounding box center [232, 178] width 262 height 62
type textarea "All are most important documents documment the procedures in the labarotary man…"
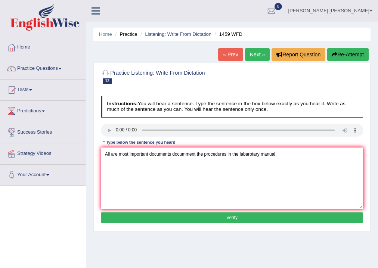
click at [208, 216] on button "Verify" at bounding box center [232, 217] width 262 height 11
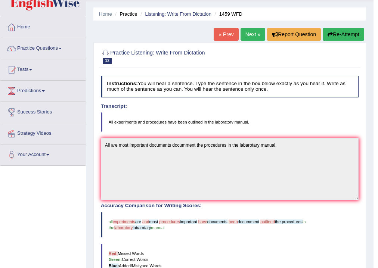
scroll to position [30, 0]
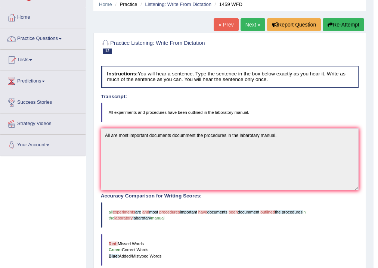
click at [241, 22] on link "Next »" at bounding box center [252, 24] width 25 height 13
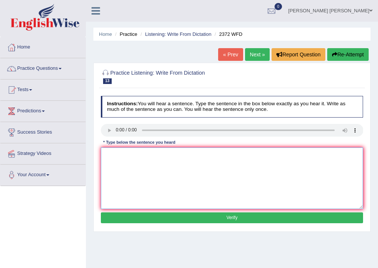
click at [109, 155] on textarea at bounding box center [232, 178] width 262 height 62
click at [228, 154] on textarea "All you must submit submits the assignments by the end of the semesters semester" at bounding box center [232, 178] width 262 height 62
click at [169, 153] on textarea "All you must submit submits the assignments by the end of the semesters semester" at bounding box center [232, 178] width 262 height 62
click at [169, 152] on textarea "All you must submit submits the assignments by the end of the semesters semester" at bounding box center [232, 178] width 262 height 62
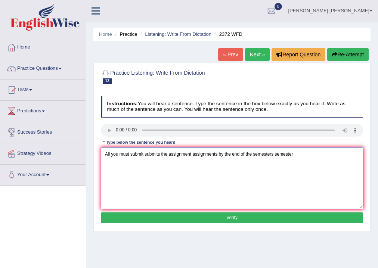
click at [294, 155] on textarea "All you must submit submits the assignment assignments by the end of the semest…" at bounding box center [232, 178] width 262 height 62
click at [301, 151] on textarea "All you must submit submits the assignment assignments by the end of the semest…" at bounding box center [232, 178] width 262 height 62
type textarea "All you must submit submits the assignment assignments by the end of the semest…"
drag, startPoint x: 242, startPoint y: 213, endPoint x: 221, endPoint y: 217, distance: 21.2
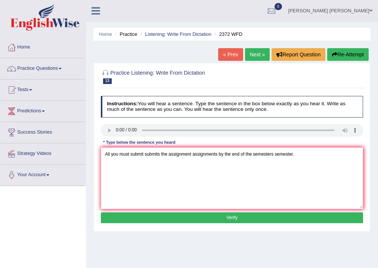
click at [241, 215] on button "Verify" at bounding box center [232, 217] width 262 height 11
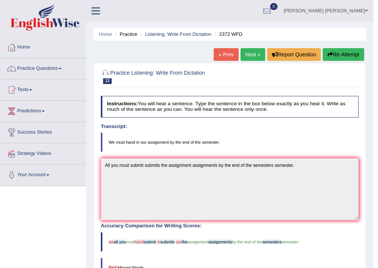
click at [248, 57] on link "Next »" at bounding box center [252, 54] width 25 height 13
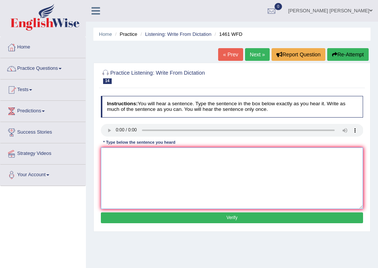
click at [124, 154] on textarea at bounding box center [232, 178] width 262 height 62
type textarea "My sister runs a business a of a small toys."
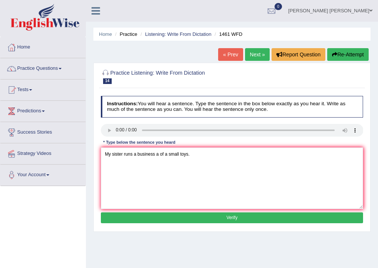
click at [201, 219] on button "Verify" at bounding box center [232, 217] width 262 height 11
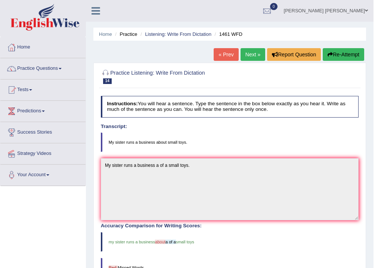
click at [243, 52] on link "Next »" at bounding box center [252, 54] width 25 height 13
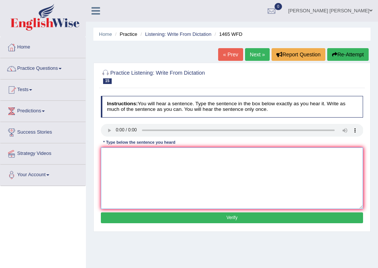
drag, startPoint x: 102, startPoint y: 156, endPoint x: 117, endPoint y: 159, distance: 14.7
click at [110, 158] on textarea at bounding box center [232, 178] width 262 height 62
click at [130, 154] on textarea "You may find a complaint complaints on the website websites." at bounding box center [232, 178] width 262 height 62
type textarea "You may find finds a complaint complaints on the website websites."
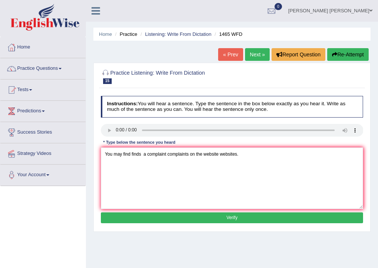
click at [169, 219] on button "Verify" at bounding box center [232, 217] width 262 height 11
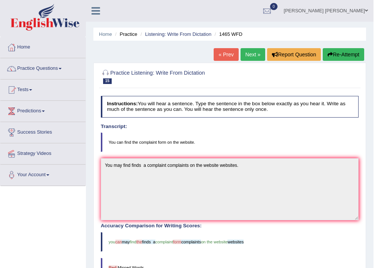
click at [246, 51] on link "Next »" at bounding box center [252, 54] width 25 height 13
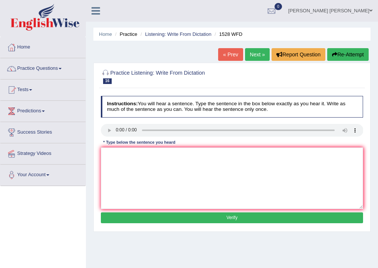
click at [96, 164] on div "Practice Listening: Write From Dictation 16 1528 WFD Instructions: You will hea…" at bounding box center [231, 147] width 277 height 169
click at [102, 163] on textarea at bounding box center [232, 178] width 262 height 62
type textarea "w"
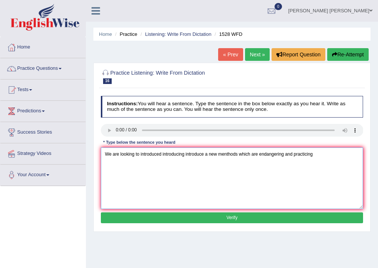
click at [162, 152] on textarea "We are looking to introduced introducing introduce a new menthods which are end…" at bounding box center [232, 178] width 262 height 62
click at [322, 151] on textarea "We are looking to introduced the introducing introduce a new menthods which are…" at bounding box center [232, 178] width 262 height 62
type textarea "We are looking to introduced the introducing introduce a new menthods which are…"
click at [252, 212] on div "Instructions: You will hear a sentence. Type the sentence in the box below exac…" at bounding box center [231, 160] width 265 height 135
click at [252, 212] on button "Verify" at bounding box center [232, 217] width 262 height 11
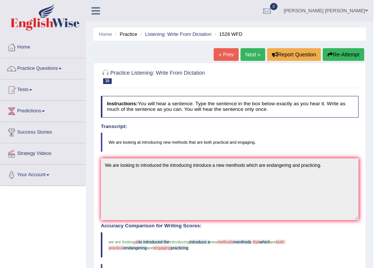
click at [251, 56] on link "Next »" at bounding box center [252, 54] width 25 height 13
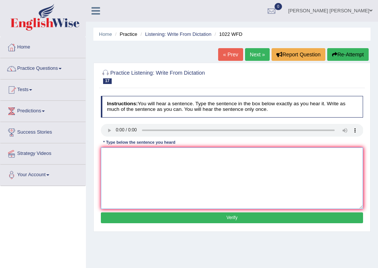
click at [121, 157] on textarea at bounding box center [232, 178] width 262 height 62
type textarea "Mathematics can be provides a foundation of analyzing analysing data."
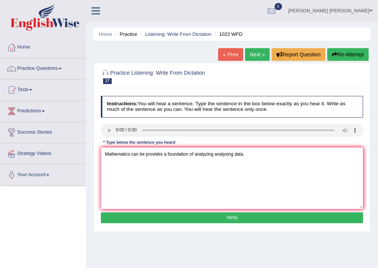
click at [158, 220] on button "Verify" at bounding box center [232, 217] width 262 height 11
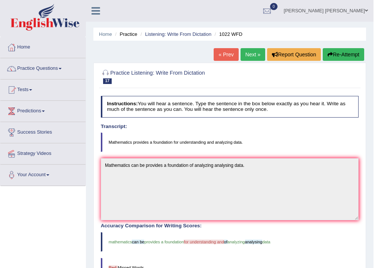
click at [243, 46] on div "Home Practice Listening: Write From Dictation 1022 WFD « Prev Next » Report Que…" at bounding box center [229, 202] width 287 height 405
click at [246, 49] on link "Next »" at bounding box center [252, 54] width 25 height 13
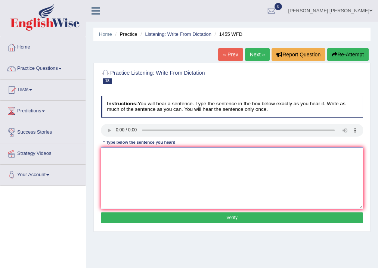
click at [116, 153] on textarea at bounding box center [232, 178] width 262 height 62
click at [145, 154] on textarea "You must wore a hat on the construction sites site." at bounding box center [232, 178] width 262 height 62
click at [134, 154] on textarea "You must wore a hat hats on the construction sites site." at bounding box center [232, 178] width 262 height 62
type textarea "You must wore wear a hat hats on the construction sites site."
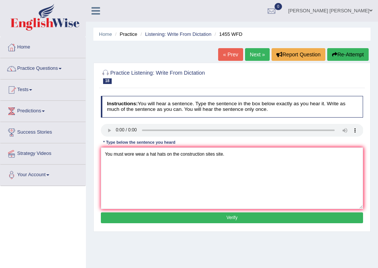
click at [191, 219] on button "Verify" at bounding box center [232, 217] width 262 height 11
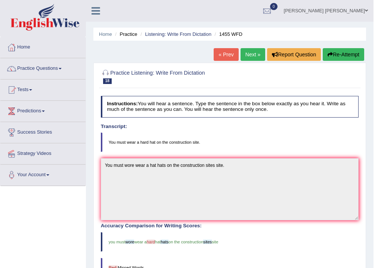
click at [245, 55] on link "Next »" at bounding box center [252, 54] width 25 height 13
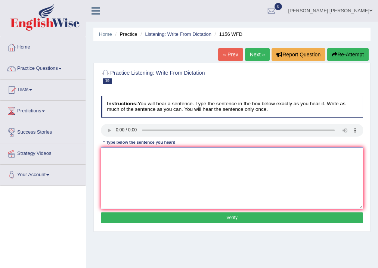
click at [110, 148] on textarea at bounding box center [232, 178] width 262 height 62
type textarea "Chemical reactions can be required to be subsequent change changed."
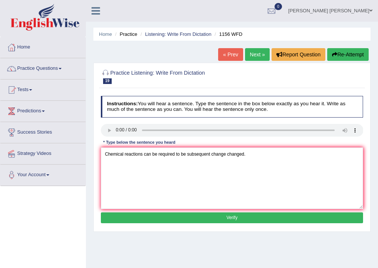
click at [158, 218] on button "Verify" at bounding box center [232, 217] width 262 height 11
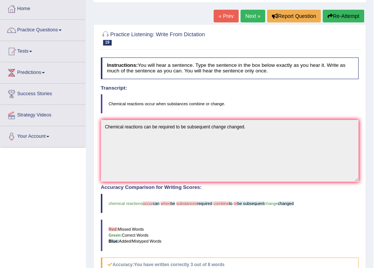
scroll to position [30, 0]
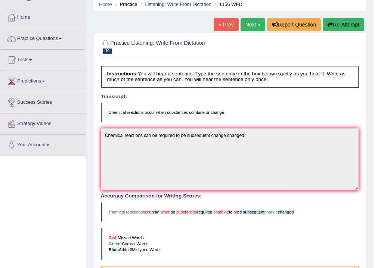
click at [245, 26] on link "Next »" at bounding box center [252, 24] width 25 height 13
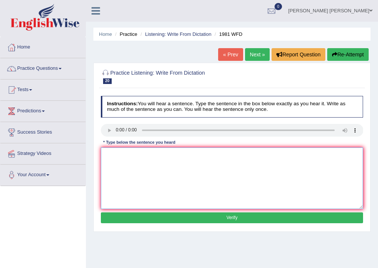
click at [124, 158] on textarea at bounding box center [232, 178] width 262 height 62
click at [165, 153] on textarea "All of your arguments must be supported and relevant relevants theory theroies." at bounding box center [232, 178] width 262 height 62
click at [196, 152] on textarea "All of your arguments must be have supported and relevant relevants theory ther…" at bounding box center [232, 178] width 262 height 62
drag, startPoint x: 292, startPoint y: 209, endPoint x: 286, endPoint y: 216, distance: 9.8
click at [287, 215] on div "Instructions: You will hear a sentence. Type the sentence in the box below exac…" at bounding box center [231, 160] width 265 height 135
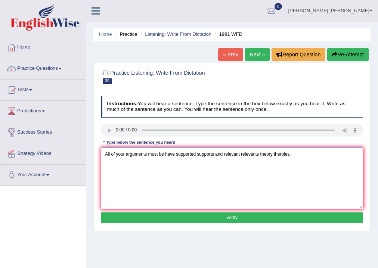
type textarea "All of your arguments must be have supported supports and relevant relevants th…"
click at [284, 219] on button "Verify" at bounding box center [232, 217] width 262 height 11
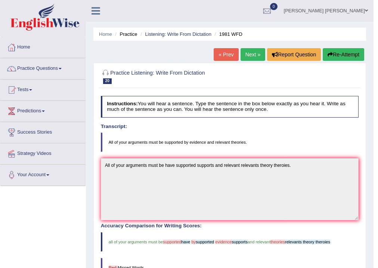
scroll to position [30, 0]
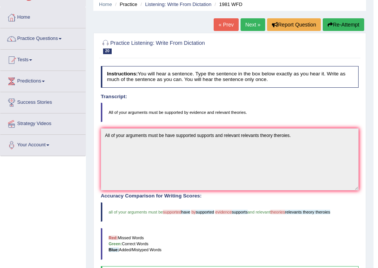
click at [246, 24] on link "Next »" at bounding box center [252, 24] width 25 height 13
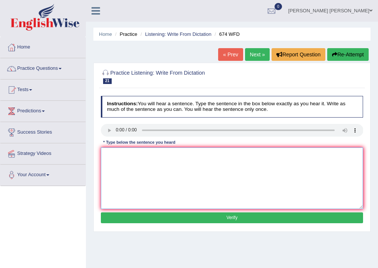
click at [123, 159] on textarea at bounding box center [232, 178] width 262 height 62
type textarea "a"
click at [124, 152] on textarea "An emplyement rate has be follow follows low a different years year." at bounding box center [232, 178] width 262 height 62
type textarea "An employment rate has be follow follows low a different years year."
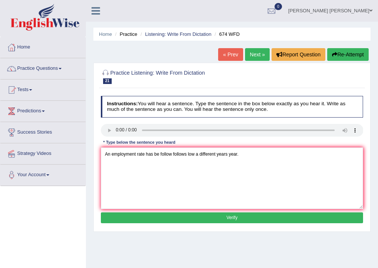
click at [175, 216] on button "Verify" at bounding box center [232, 217] width 262 height 11
click at [175, 216] on div "Home Practice Listening: Write From Dictation 674 WFD « Prev Next » Report Ques…" at bounding box center [232, 186] width 292 height 373
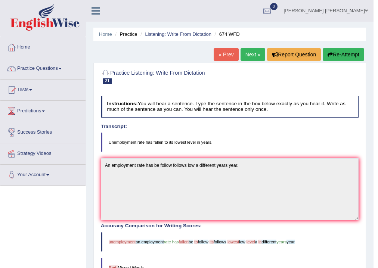
click at [248, 55] on link "Next »" at bounding box center [252, 54] width 25 height 13
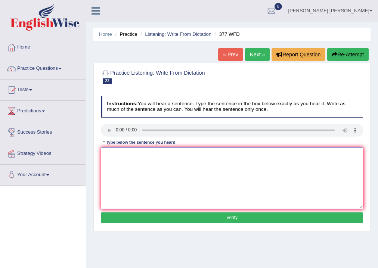
click at [115, 152] on textarea at bounding box center [232, 178] width 262 height 62
click at [114, 154] on textarea "The department has the postgraduate" at bounding box center [232, 178] width 262 height 62
click at [237, 155] on textarea "The college has highest highs a department has the postgraduate" at bounding box center [232, 178] width 262 height 62
type textarea "The college has highest highs a department has the postgraduate students studen…"
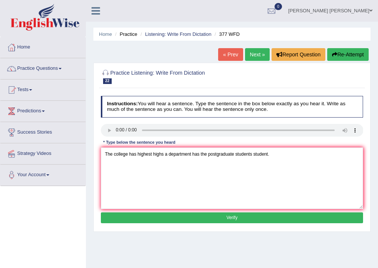
click at [240, 214] on button "Verify" at bounding box center [232, 217] width 262 height 11
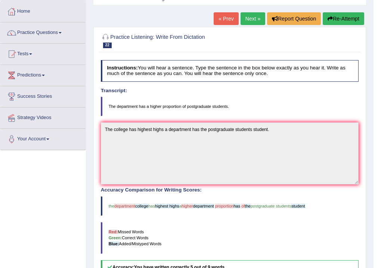
scroll to position [30, 0]
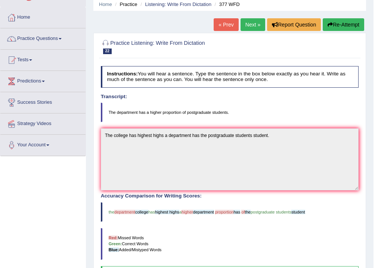
click at [252, 24] on link "Next »" at bounding box center [252, 24] width 25 height 13
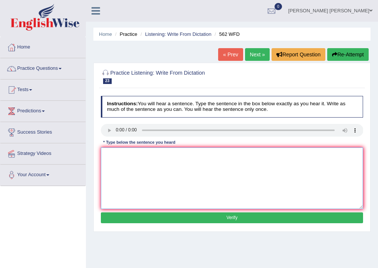
click at [109, 154] on textarea at bounding box center [232, 178] width 262 height 62
type textarea "The gap between the port and level not decreased."
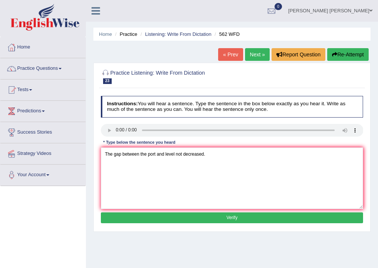
click at [147, 219] on button "Verify" at bounding box center [232, 217] width 262 height 11
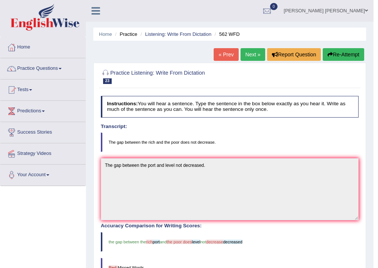
click at [253, 52] on link "Next »" at bounding box center [252, 54] width 25 height 13
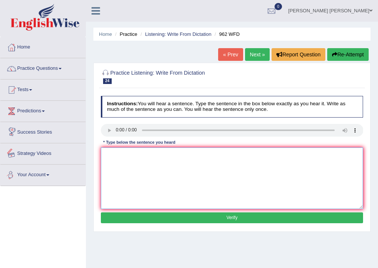
drag, startPoint x: 123, startPoint y: 161, endPoint x: 118, endPoint y: 160, distance: 4.7
click at [123, 161] on textarea at bounding box center [232, 178] width 262 height 62
click at [156, 153] on textarea "If you have any questions about the exam please raise raised your hand hands" at bounding box center [232, 178] width 262 height 62
click at [205, 157] on textarea "If you have any questions question about the exam please raise raised your hand…" at bounding box center [232, 178] width 262 height 62
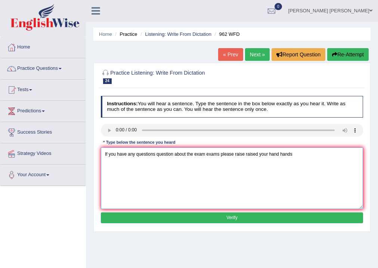
drag, startPoint x: 293, startPoint y: 154, endPoint x: 303, endPoint y: 153, distance: 10.5
click at [293, 154] on textarea "If you have any questions question about the exam exams please raise raised you…" at bounding box center [232, 178] width 262 height 62
type textarea "If you have any questions question about the exam exams please raise raised you…"
click at [190, 220] on button "Verify" at bounding box center [232, 217] width 262 height 11
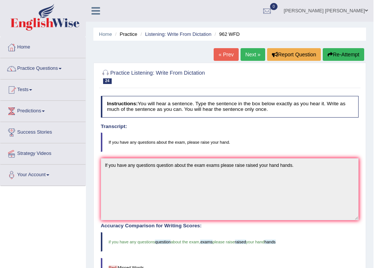
click at [246, 51] on link "Next »" at bounding box center [252, 54] width 25 height 13
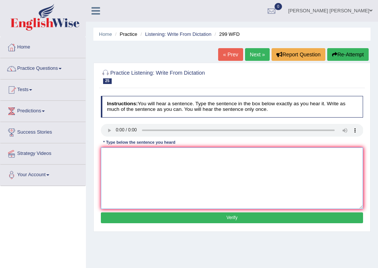
click at [117, 153] on textarea at bounding box center [232, 178] width 262 height 62
click at [123, 155] on textarea "Students represantative" at bounding box center [232, 178] width 262 height 62
click at [154, 154] on textarea "Students student representative represantative" at bounding box center [232, 178] width 262 height 62
click at [202, 152] on textarea "Students student represantative represantative" at bounding box center [232, 178] width 262 height 62
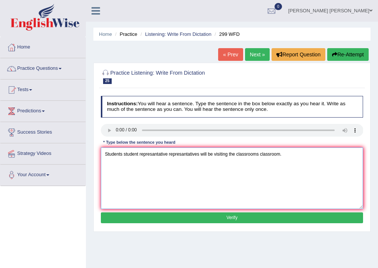
type textarea "Students student represantative represantatives will be visiting the classrooms…"
click at [181, 228] on div "Practice Listening: Write From Dictation 25 299 WFD Instructions: You will hear…" at bounding box center [231, 147] width 277 height 169
click at [186, 222] on button "Verify" at bounding box center [232, 217] width 262 height 11
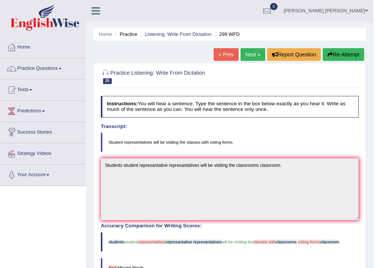
click at [245, 55] on link "Next »" at bounding box center [252, 54] width 25 height 13
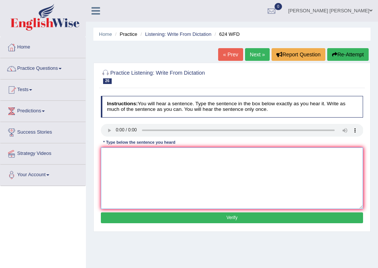
click at [121, 149] on textarea at bounding box center [232, 178] width 262 height 62
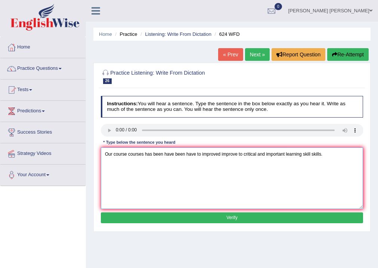
type textarea "Our course courses has been have been have to improved improve to critical and …"
click at [156, 216] on button "Verify" at bounding box center [232, 217] width 262 height 11
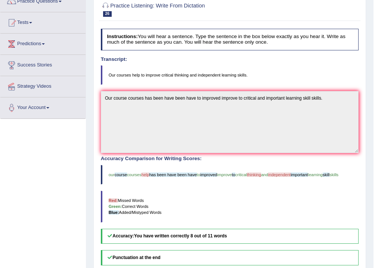
scroll to position [30, 0]
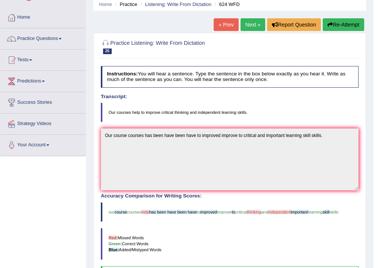
click at [251, 28] on link "Next »" at bounding box center [252, 24] width 25 height 13
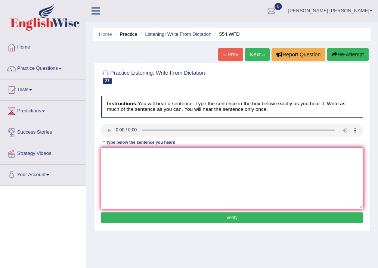
click at [111, 152] on textarea at bounding box center [232, 178] width 262 height 62
click at [120, 153] on textarea "We are able to work as a teamed team" at bounding box center [232, 178] width 262 height 62
click at [149, 154] on textarea "We are unable able to work as a teamed team" at bounding box center [232, 178] width 262 height 62
click at [219, 160] on textarea "We are unable able to works work as a teamed team" at bounding box center [232, 178] width 262 height 62
type textarea "We are unable able to works work as a teamed team."
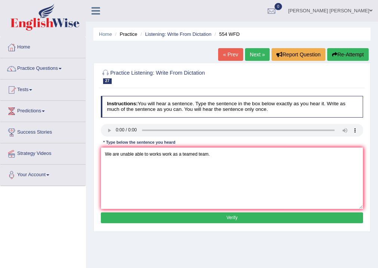
click at [200, 214] on button "Verify" at bounding box center [232, 217] width 262 height 11
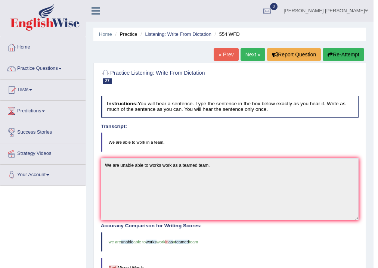
click at [247, 53] on link "Next »" at bounding box center [252, 54] width 25 height 13
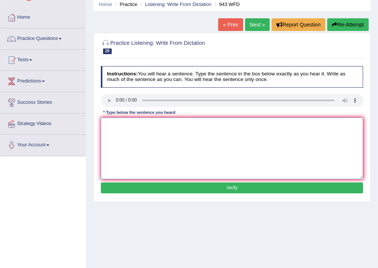
click at [103, 118] on textarea at bounding box center [232, 149] width 262 height 62
type textarea "The farming farmings method methods across the world developed develop recently."
click at [208, 189] on button "Verify" at bounding box center [232, 188] width 262 height 11
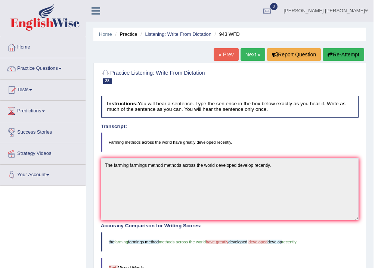
click at [246, 55] on link "Next »" at bounding box center [252, 54] width 25 height 13
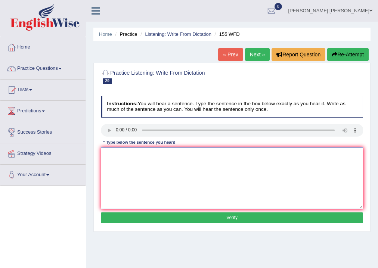
click at [109, 155] on textarea at bounding box center [232, 178] width 262 height 62
click at [143, 152] on textarea "The important deatil document documents" at bounding box center [232, 178] width 262 height 62
click at [215, 152] on textarea "The important deatils document documents" at bounding box center [232, 178] width 262 height 62
click at [134, 153] on textarea "The important deatils document documents in the argumnet are missing." at bounding box center [232, 178] width 262 height 62
click at [256, 153] on textarea "The important importants are a deatils document documents in the argumnet are m…" at bounding box center [232, 178] width 262 height 62
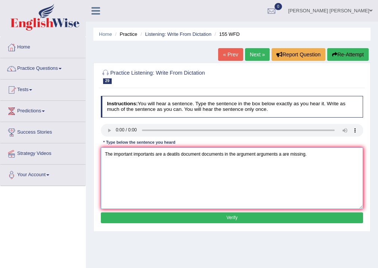
type textarea "The important importants are a deatils document documents in the argument argum…"
click at [203, 213] on button "Verify" at bounding box center [232, 217] width 262 height 11
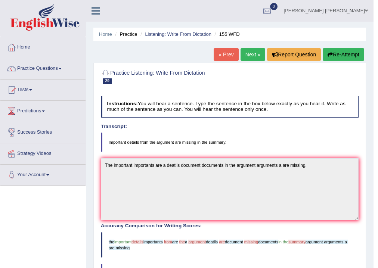
click at [233, 49] on link "« Prev" at bounding box center [225, 54] width 25 height 13
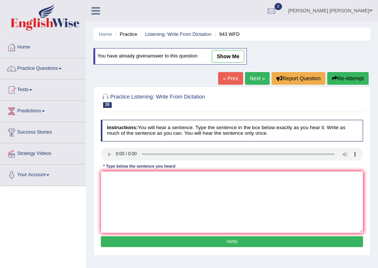
click at [248, 77] on link "Next »" at bounding box center [257, 78] width 25 height 13
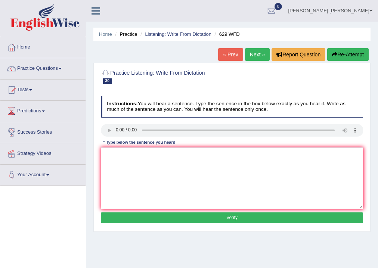
click at [124, 145] on div "* Type below the sentence you heard" at bounding box center [139, 143] width 77 height 6
click at [112, 151] on textarea at bounding box center [232, 178] width 262 height 62
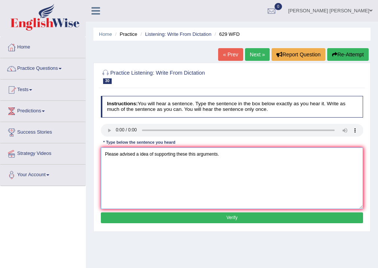
type textarea "Please advised a idea of supporting these this arguments."
click at [121, 220] on button "Verify" at bounding box center [232, 217] width 262 height 11
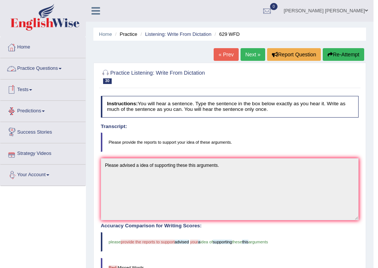
click at [47, 67] on link "Practice Questions" at bounding box center [42, 67] width 85 height 19
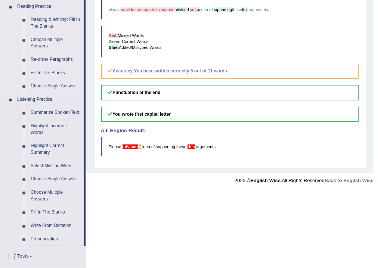
scroll to position [239, 0]
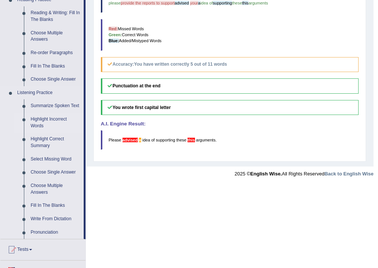
click at [43, 118] on link "Highlight Incorrect Words" at bounding box center [55, 123] width 56 height 20
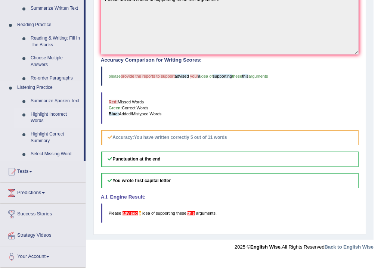
scroll to position [155, 0]
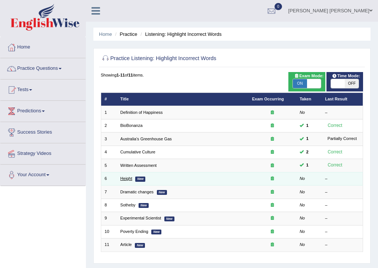
click at [126, 177] on link "Height" at bounding box center [126, 178] width 12 height 4
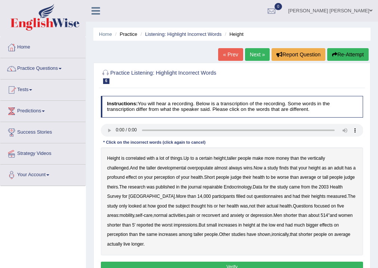
click at [157, 168] on b "developmental" at bounding box center [171, 167] width 29 height 5
click at [187, 169] on b "overpopulate" at bounding box center [200, 167] width 26 height 5
click at [203, 187] on b "repairable" at bounding box center [213, 186] width 20 height 5
click at [202, 215] on b "reconvert" at bounding box center [211, 215] width 19 height 5
click at [267, 262] on button "Verify" at bounding box center [232, 267] width 262 height 11
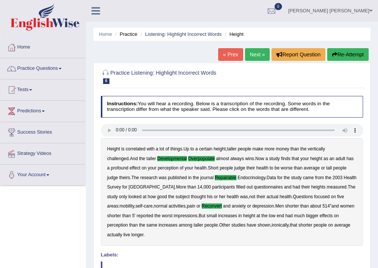
click at [253, 53] on link "Next »" at bounding box center [257, 54] width 25 height 13
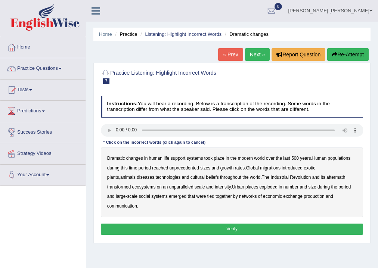
click at [336, 160] on b "populations" at bounding box center [338, 158] width 23 height 5
click at [137, 178] on b "diseases" at bounding box center [146, 177] width 18 height 5
click at [132, 187] on b "ecosystems" at bounding box center [144, 186] width 24 height 5
drag, startPoint x: 225, startPoint y: 187, endPoint x: 240, endPoint y: 188, distance: 15.0
click at [245, 188] on b "places" at bounding box center [251, 186] width 13 height 5
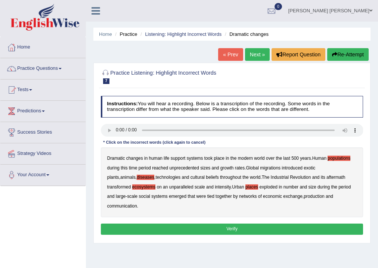
click at [303, 195] on b "production" at bounding box center [313, 196] width 21 height 5
click at [270, 224] on button "Verify" at bounding box center [232, 229] width 262 height 11
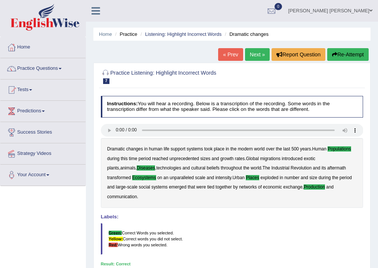
click at [253, 55] on link "Next »" at bounding box center [257, 54] width 25 height 13
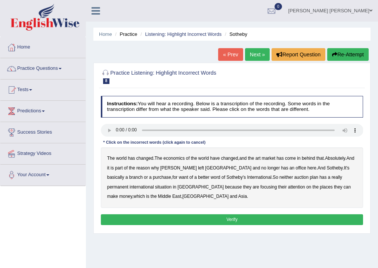
click at [153, 176] on b "purchase" at bounding box center [162, 177] width 18 height 5
click at [179, 177] on b "want" at bounding box center [183, 177] width 9 height 5
click at [309, 177] on b "plan" at bounding box center [313, 177] width 8 height 5
click at [155, 187] on b "situation" at bounding box center [163, 186] width 16 height 5
click at [130, 214] on button "Verify" at bounding box center [232, 219] width 262 height 11
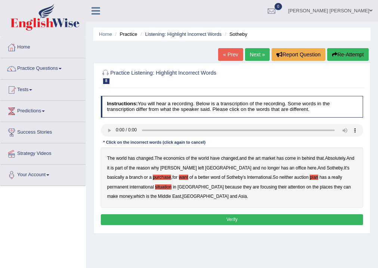
click at [130, 214] on div "Practice Listening: Highlight Incorrect Words 8 Sotheby Instructions: You will …" at bounding box center [231, 148] width 277 height 171
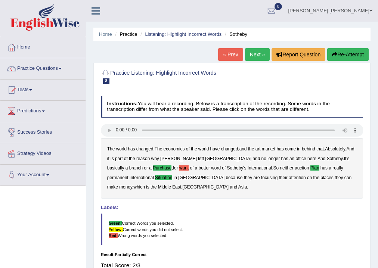
click at [257, 52] on link "Next »" at bounding box center [257, 54] width 25 height 13
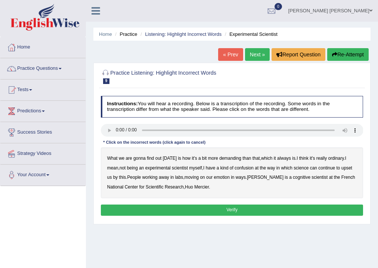
click at [222, 159] on b "demanding" at bounding box center [230, 158] width 22 height 5
click at [334, 160] on b "ordinary" at bounding box center [336, 158] width 16 height 5
click at [246, 167] on b "confusion" at bounding box center [243, 167] width 19 height 5
click at [249, 169] on b "confusion" at bounding box center [243, 167] width 19 height 5
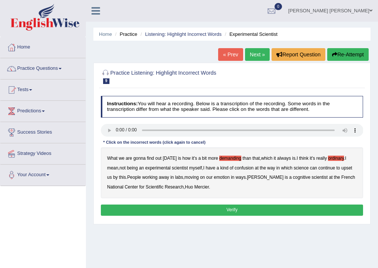
click at [249, 169] on b "confusion" at bounding box center [243, 167] width 19 height 5
click at [248, 168] on b "confusion" at bounding box center [243, 167] width 19 height 5
click at [330, 168] on b "continue" at bounding box center [326, 167] width 17 height 5
click at [350, 169] on b "upset" at bounding box center [346, 167] width 11 height 5
click at [328, 168] on b "continue" at bounding box center [326, 167] width 17 height 5
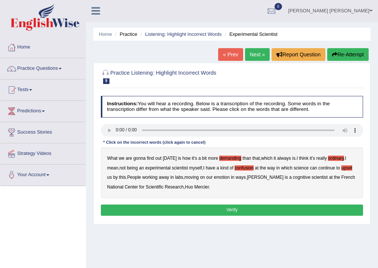
click at [207, 205] on button "Verify" at bounding box center [232, 210] width 262 height 11
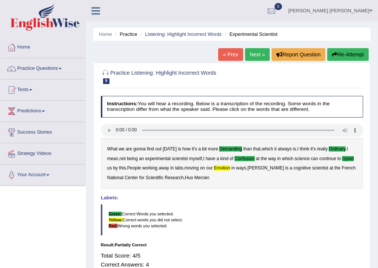
click at [255, 55] on link "Next »" at bounding box center [257, 54] width 25 height 13
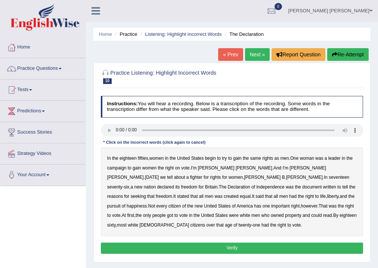
click at [123, 194] on b "reasons" at bounding box center [115, 196] width 16 height 5
click at [173, 213] on b "got" at bounding box center [170, 215] width 6 height 5
click at [138, 247] on button "Verify" at bounding box center [232, 248] width 262 height 11
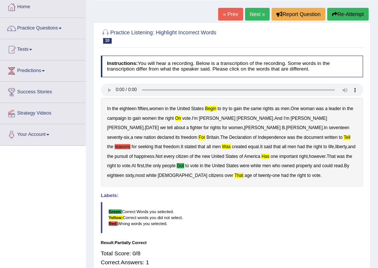
scroll to position [30, 0]
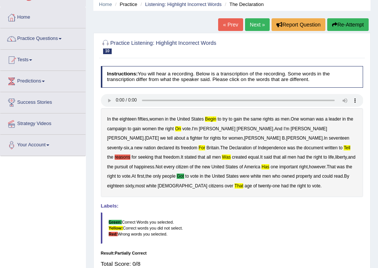
click at [351, 23] on button "Re-Attempt" at bounding box center [347, 24] width 41 height 13
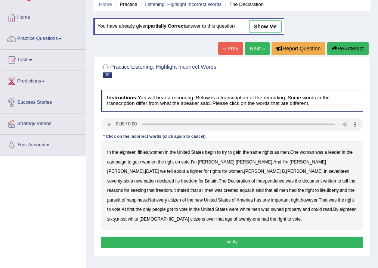
click at [176, 162] on b "on" at bounding box center [177, 161] width 5 height 5
click at [204, 178] on b "for" at bounding box center [201, 180] width 5 height 5
click at [342, 179] on b "tell" at bounding box center [345, 180] width 6 height 5
click at [173, 207] on b "got" at bounding box center [170, 209] width 6 height 5
click at [240, 246] on button "Verify" at bounding box center [232, 242] width 262 height 11
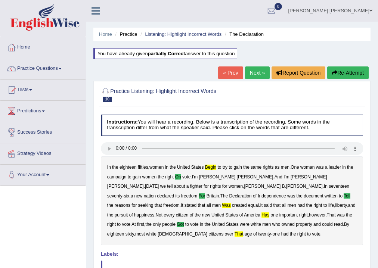
click at [253, 73] on link "Next »" at bounding box center [257, 72] width 25 height 13
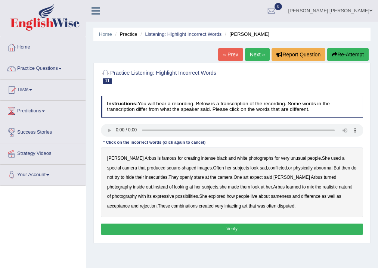
click at [162, 159] on b "famous" at bounding box center [169, 158] width 15 height 5
click at [358, 58] on button "Re-Attempt" at bounding box center [347, 54] width 41 height 13
click at [162, 157] on b "famous" at bounding box center [169, 158] width 15 height 5
click at [249, 178] on b "expect" at bounding box center [255, 177] width 13 height 5
click at [224, 205] on b "intacting" at bounding box center [232, 205] width 16 height 5
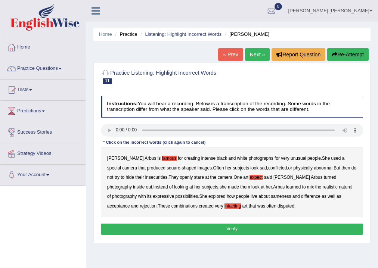
click at [205, 227] on button "Verify" at bounding box center [232, 229] width 262 height 11
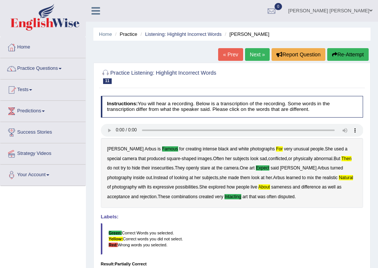
click at [257, 54] on link "Next »" at bounding box center [257, 54] width 25 height 13
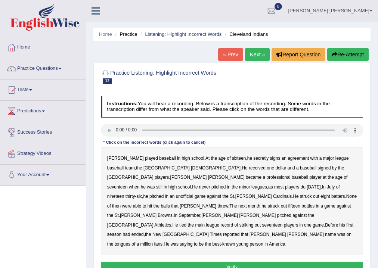
click at [121, 203] on b "then" at bounding box center [116, 205] width 9 height 5
click at [345, 196] on div "Bob played baseball in high school . At the age of sixteen , he secretly signs …" at bounding box center [232, 201] width 262 height 108
click at [314, 203] on b "bottles" at bounding box center [307, 205] width 13 height 5
click at [205, 222] on b "main" at bounding box center [200, 224] width 10 height 5
click at [130, 241] on b "tongues" at bounding box center [123, 243] width 16 height 5
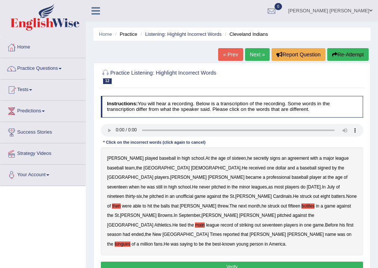
click at [130, 241] on b "tongues" at bounding box center [123, 243] width 16 height 5
drag, startPoint x: 253, startPoint y: 247, endPoint x: 259, endPoint y: 250, distance: 6.0
click at [254, 262] on button "Verify" at bounding box center [232, 267] width 262 height 11
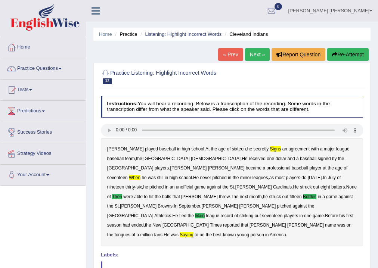
click at [251, 57] on link "Next »" at bounding box center [257, 54] width 25 height 13
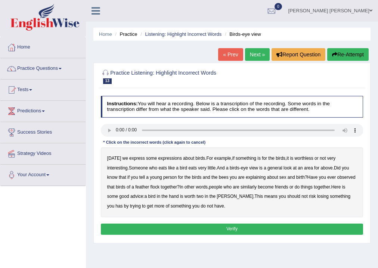
click at [139, 158] on b "express" at bounding box center [137, 158] width 16 height 5
click at [166, 158] on b "expressions" at bounding box center [170, 158] width 24 height 5
click at [180, 176] on b "for" at bounding box center [180, 177] width 5 height 5
click at [122, 203] on b "has" at bounding box center [118, 205] width 7 height 5
click at [138, 159] on b "express" at bounding box center [137, 158] width 16 height 5
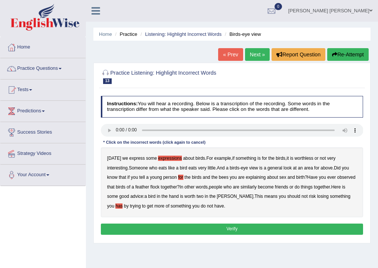
click at [158, 224] on button "Verify" at bounding box center [232, 229] width 262 height 11
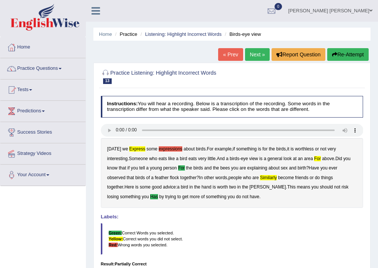
click at [136, 148] on b "express" at bounding box center [137, 148] width 16 height 5
drag, startPoint x: 161, startPoint y: 146, endPoint x: 161, endPoint y: 150, distance: 4.1
click at [161, 146] on div "Today we express some expressions about birds . For example , if something is f…" at bounding box center [232, 173] width 262 height 70
click at [161, 147] on b "expressions" at bounding box center [171, 148] width 24 height 5
click at [37, 66] on link "Practice Questions" at bounding box center [42, 67] width 85 height 19
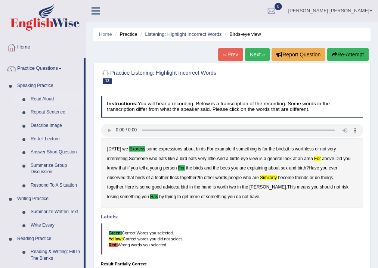
click at [49, 100] on link "Read Aloud" at bounding box center [55, 99] width 56 height 13
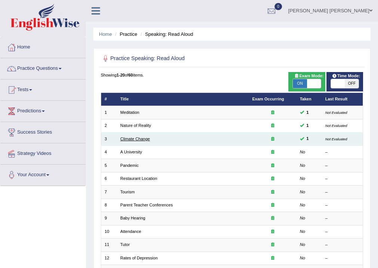
click at [137, 139] on link "Climate Change" at bounding box center [134, 139] width 29 height 4
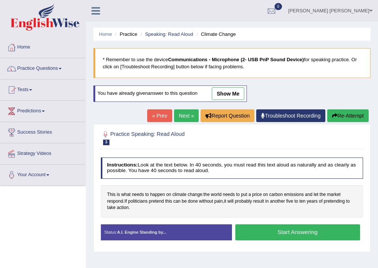
click at [224, 91] on link "show me" at bounding box center [228, 93] width 32 height 13
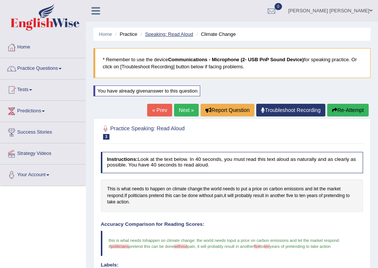
click at [178, 32] on link "Speaking: Read Aloud" at bounding box center [169, 34] width 48 height 6
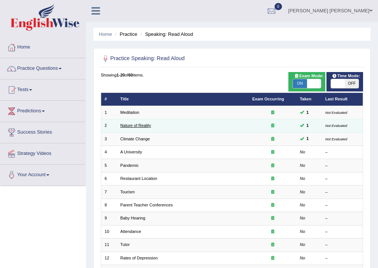
click at [137, 127] on link "Nature of Reality" at bounding box center [135, 125] width 31 height 4
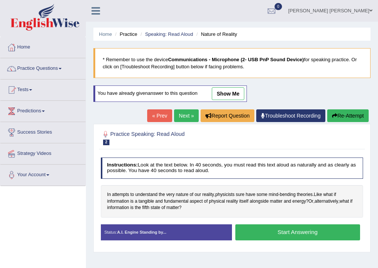
click at [232, 90] on link "show me" at bounding box center [228, 93] width 32 height 13
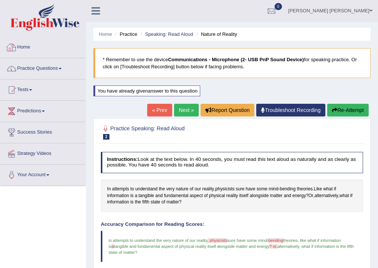
click at [63, 63] on link "Practice Questions" at bounding box center [42, 67] width 85 height 19
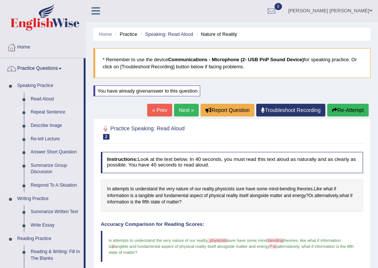
click at [61, 109] on link "Repeat Sentence" at bounding box center [55, 112] width 56 height 13
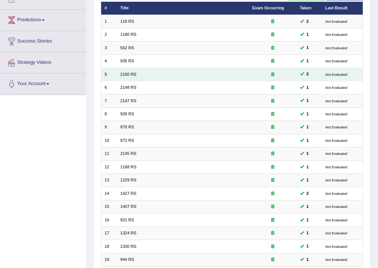
scroll to position [162, 0]
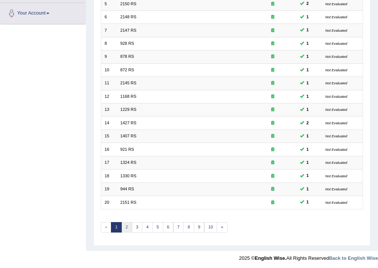
click at [126, 229] on link "2" at bounding box center [126, 227] width 11 height 10
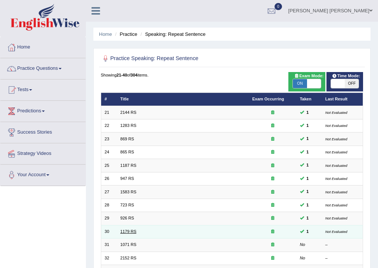
click at [133, 229] on link "1179 RS" at bounding box center [128, 231] width 16 height 4
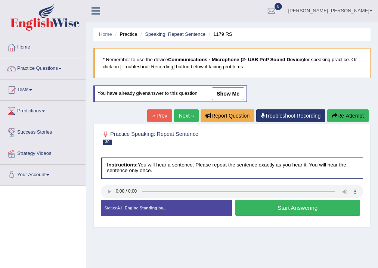
click at [232, 94] on link "show me" at bounding box center [228, 93] width 32 height 13
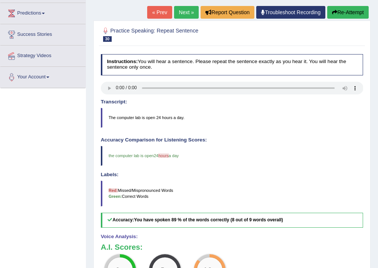
scroll to position [60, 0]
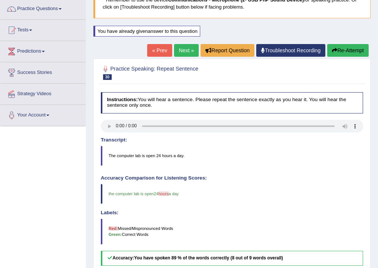
click at [161, 49] on link "« Prev" at bounding box center [159, 50] width 25 height 13
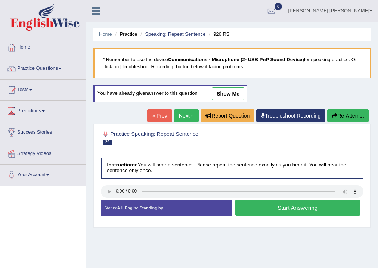
click at [230, 90] on link "show me" at bounding box center [228, 93] width 32 height 13
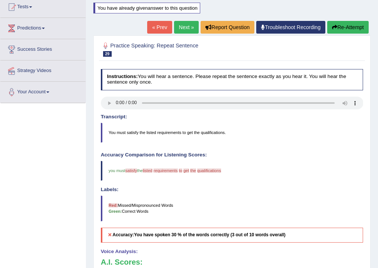
scroll to position [82, 0]
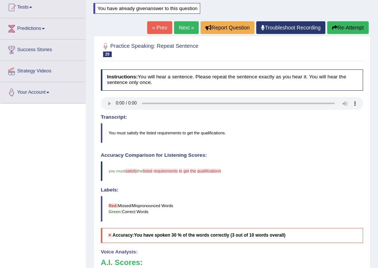
click at [159, 22] on link "« Prev" at bounding box center [159, 27] width 25 height 13
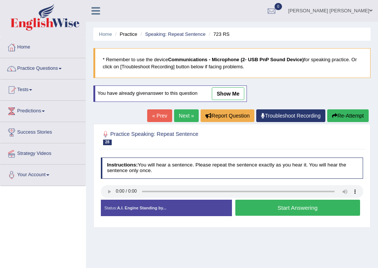
click at [233, 94] on link "show me" at bounding box center [228, 93] width 32 height 13
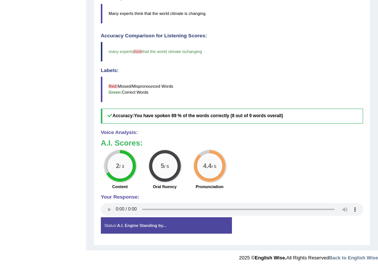
scroll to position [82, 0]
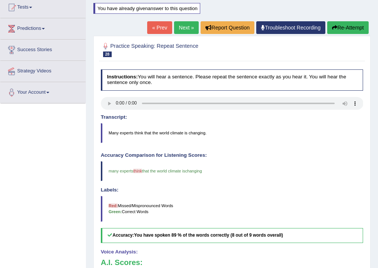
click at [158, 25] on link "« Prev" at bounding box center [159, 27] width 25 height 13
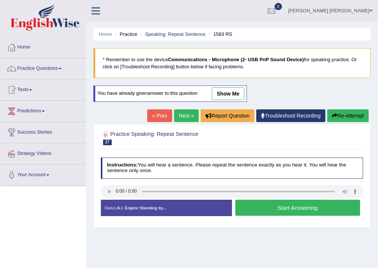
click at [231, 89] on link "show me" at bounding box center [228, 93] width 32 height 13
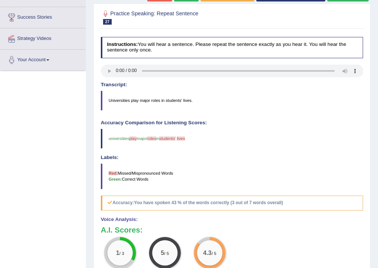
scroll to position [30, 0]
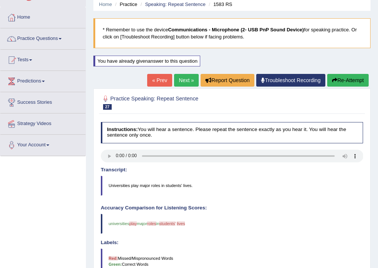
click at [164, 81] on link "« Prev" at bounding box center [159, 80] width 25 height 13
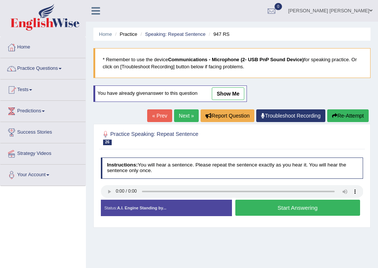
click at [225, 96] on link "show me" at bounding box center [228, 93] width 32 height 13
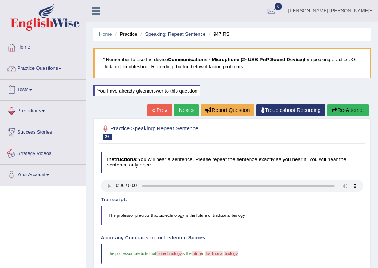
click at [44, 63] on link "Practice Questions" at bounding box center [42, 67] width 85 height 19
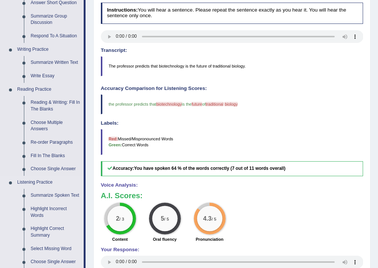
scroll to position [179, 0]
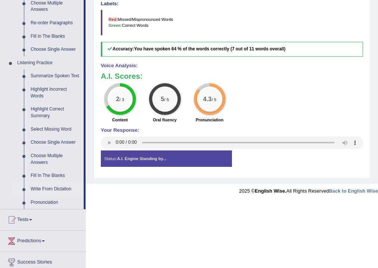
click at [60, 188] on link "Write From Dictation" at bounding box center [55, 189] width 56 height 13
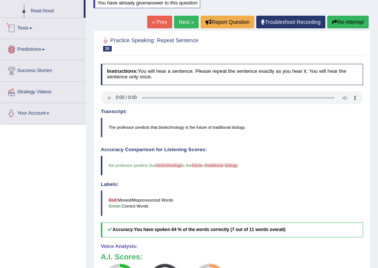
scroll to position [110, 0]
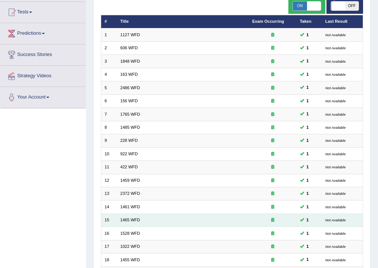
scroll to position [149, 0]
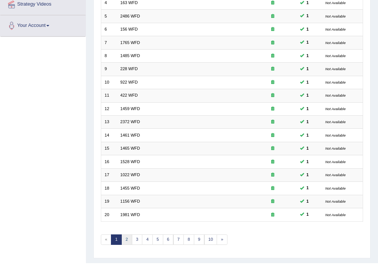
click at [128, 240] on link "2" at bounding box center [126, 239] width 11 height 10
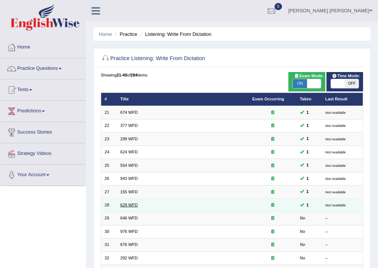
click at [133, 203] on link "629 WFD" at bounding box center [129, 205] width 18 height 4
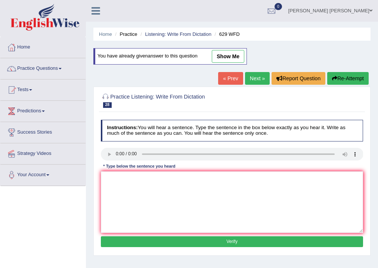
click at [225, 54] on link "show me" at bounding box center [228, 56] width 32 height 13
type textarea "Please advised a idea of supporting these this arguments."
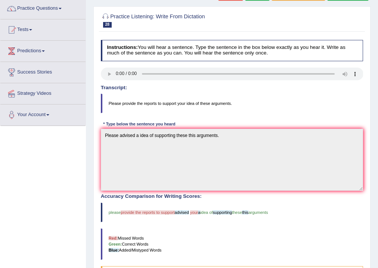
scroll to position [60, 0]
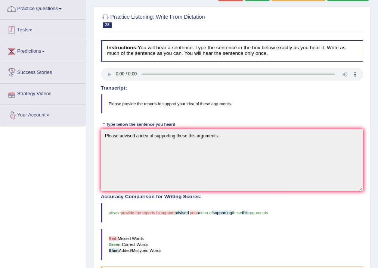
click at [41, 13] on link "Practice Questions" at bounding box center [42, 8] width 85 height 19
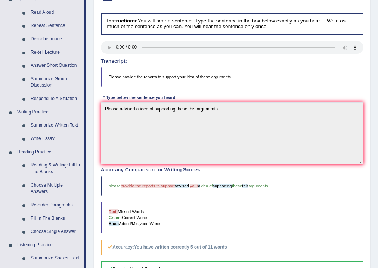
scroll to position [0, 0]
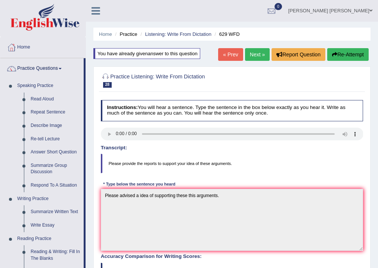
click at [231, 56] on link "« Prev" at bounding box center [230, 54] width 25 height 13
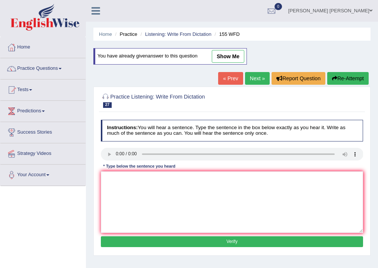
click at [231, 54] on link "show me" at bounding box center [228, 56] width 32 height 13
type textarea "The important importants are a deatils document documents in the argument argum…"
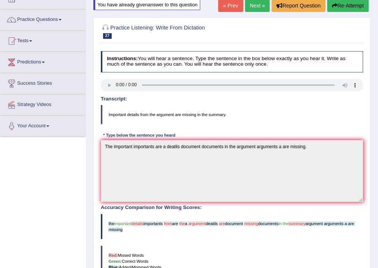
scroll to position [119, 0]
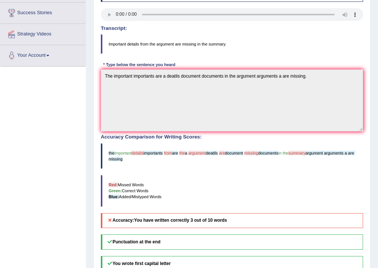
drag, startPoint x: 156, startPoint y: 169, endPoint x: 105, endPoint y: 155, distance: 53.0
click at [105, 155] on div "Accuracy Comparison for Writing Scores: the important details importants from a…" at bounding box center [232, 181] width 262 height 94
drag, startPoint x: 106, startPoint y: 153, endPoint x: 166, endPoint y: 166, distance: 61.1
click at [161, 165] on blockquote "the important details importants from are the a argument deatils are document m…" at bounding box center [232, 155] width 262 height 25
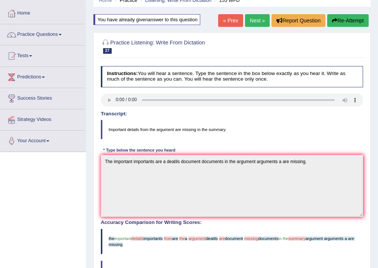
scroll to position [0, 0]
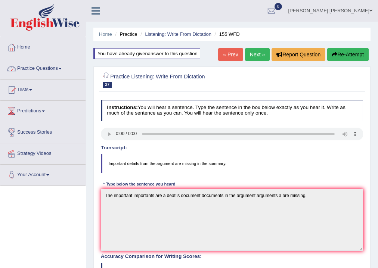
click at [45, 68] on link "Practice Questions" at bounding box center [42, 67] width 85 height 19
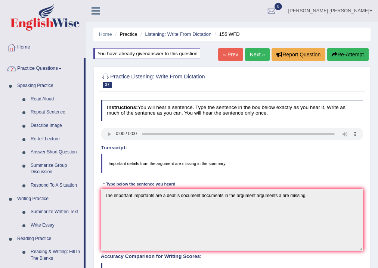
click at [45, 68] on link "Practice Questions" at bounding box center [41, 67] width 83 height 19
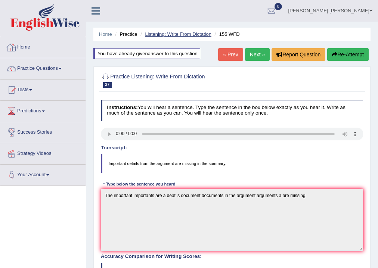
click at [182, 35] on link "Listening: Write From Dictation" at bounding box center [178, 34] width 66 height 6
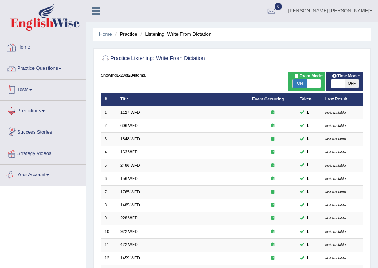
click at [49, 64] on link "Practice Questions" at bounding box center [42, 67] width 85 height 19
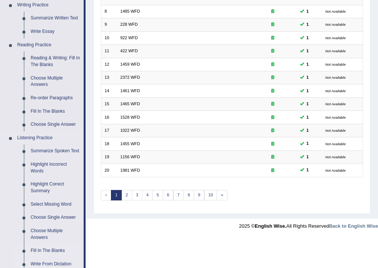
scroll to position [239, 0]
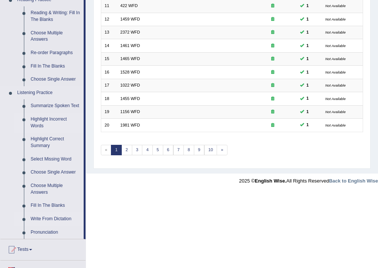
click at [42, 119] on link "Highlight Incorrect Words" at bounding box center [55, 123] width 56 height 20
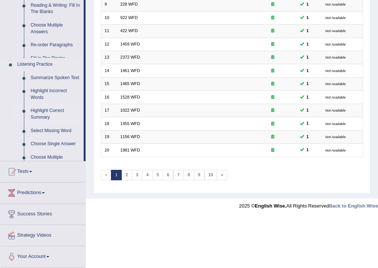
scroll to position [162, 0]
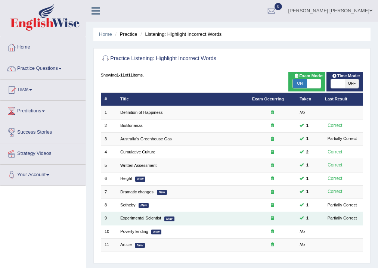
click at [147, 218] on link "Experimental Scientist" at bounding box center [140, 218] width 41 height 4
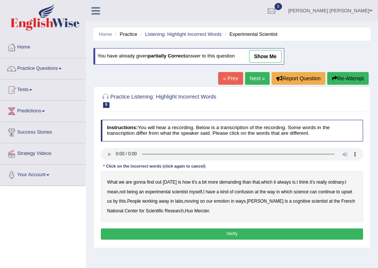
click at [270, 53] on link "show me" at bounding box center [265, 56] width 32 height 13
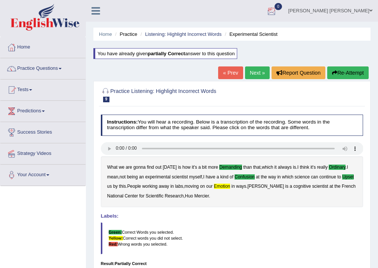
click at [348, 3] on link "Abdul khalid Syed" at bounding box center [330, 9] width 95 height 19
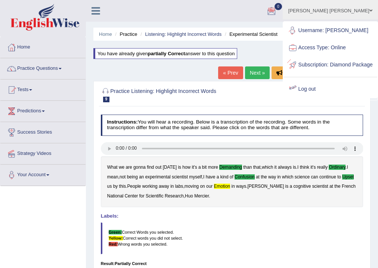
click at [311, 98] on link "Log out" at bounding box center [330, 89] width 94 height 17
